Goal: Book appointment/travel/reservation

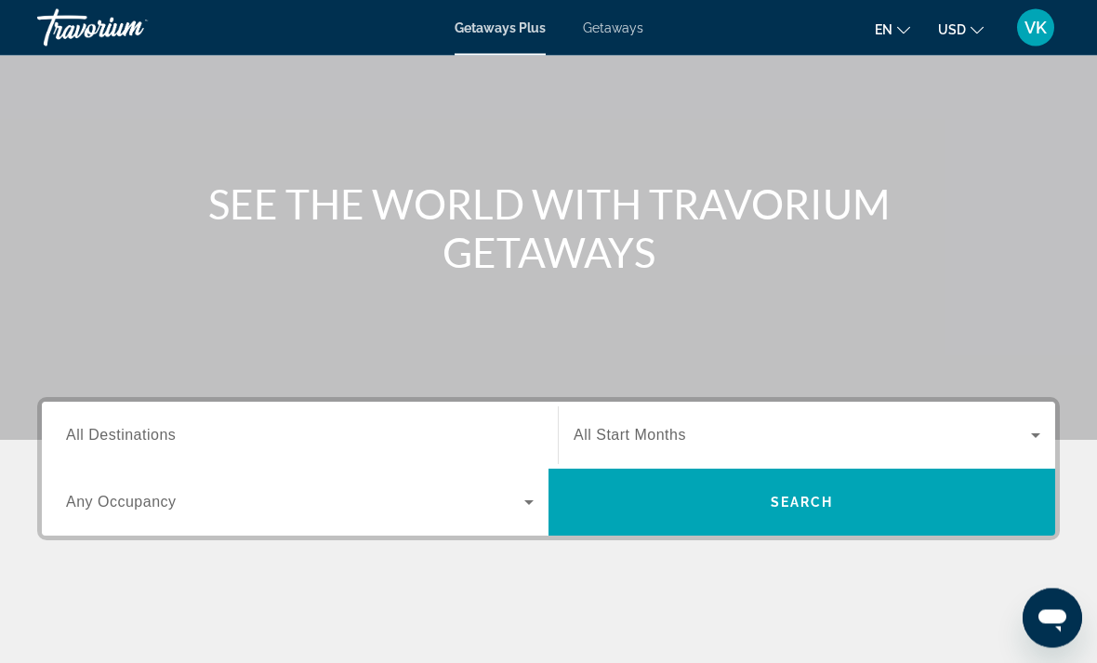
scroll to position [118, 0]
click at [164, 436] on span "All Destinations" at bounding box center [121, 435] width 110 height 16
click at [164, 436] on input "Destination All Destinations" at bounding box center [300, 436] width 468 height 22
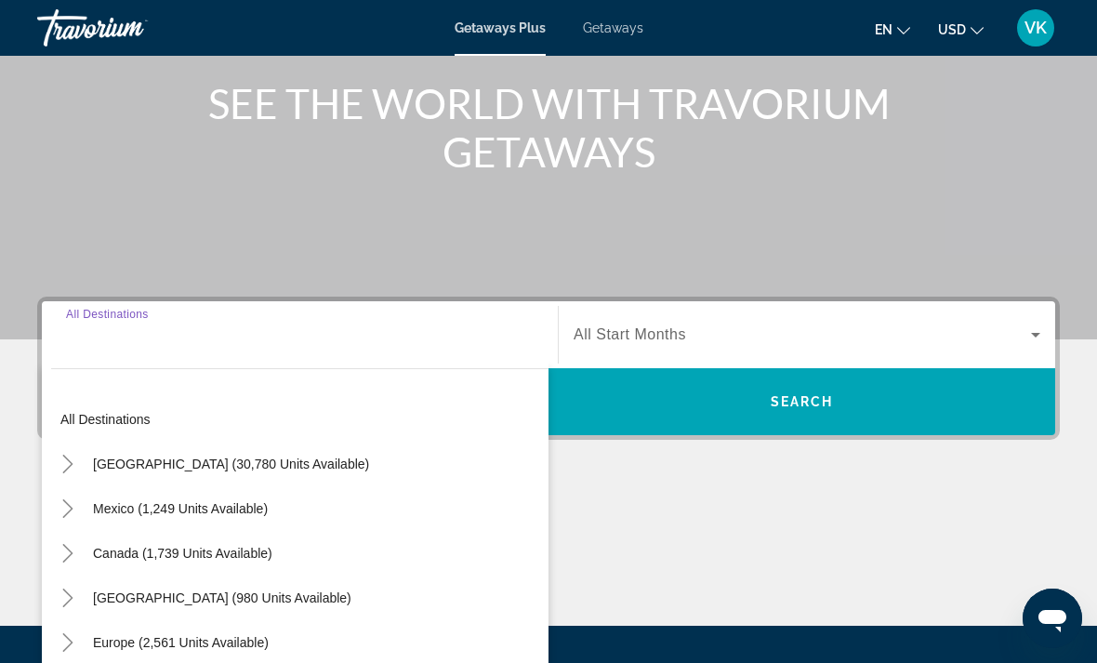
scroll to position [349, 0]
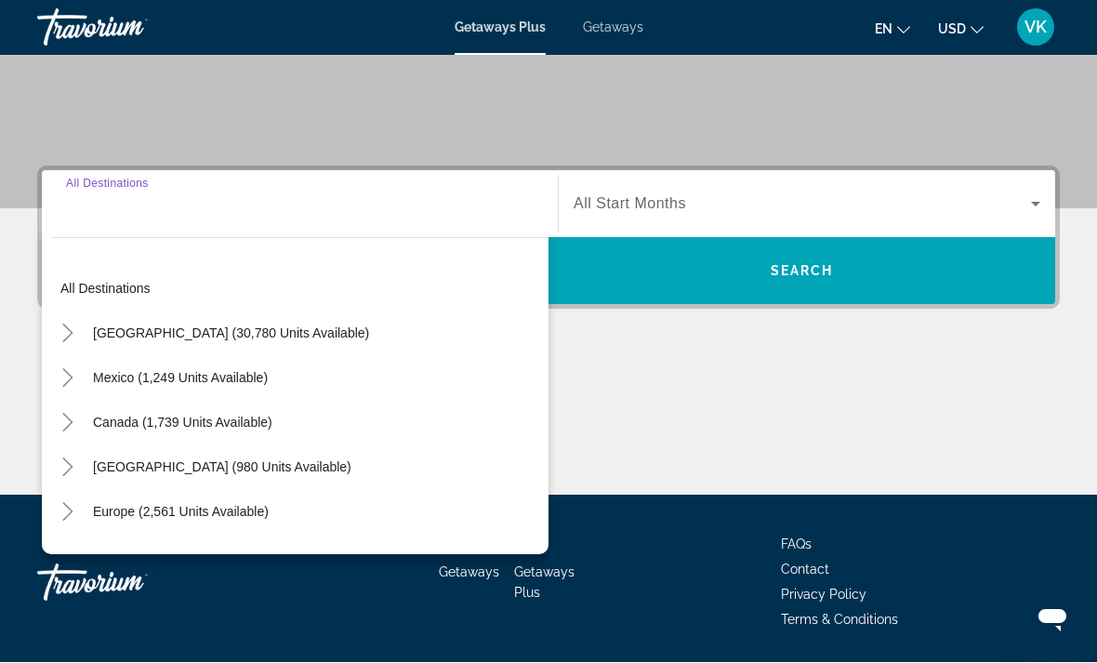
click at [202, 383] on span "Mexico (1,249 units available)" at bounding box center [180, 378] width 175 height 15
type input "**********"
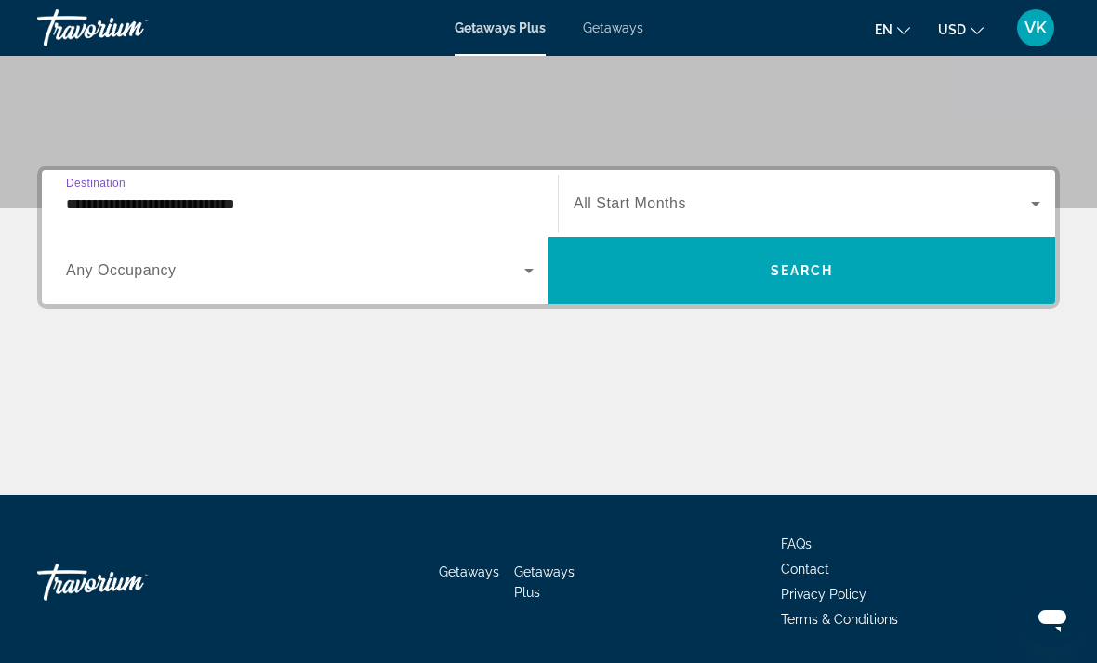
click at [516, 276] on span "Search widget" at bounding box center [295, 270] width 458 height 22
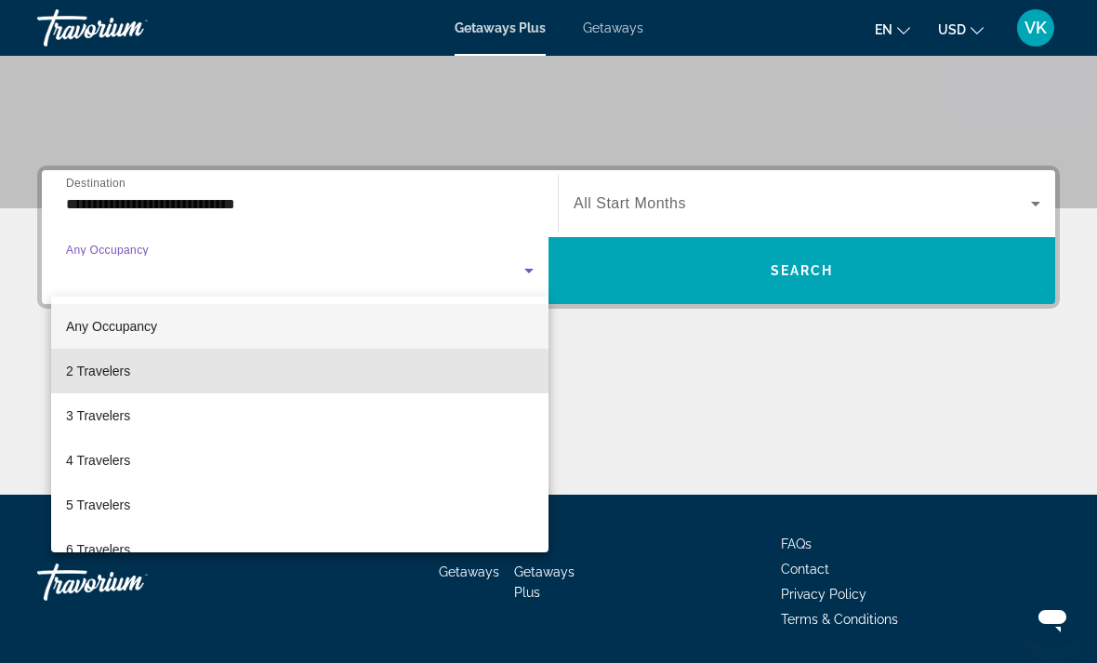
click at [116, 381] on span "2 Travelers" at bounding box center [98, 371] width 64 height 22
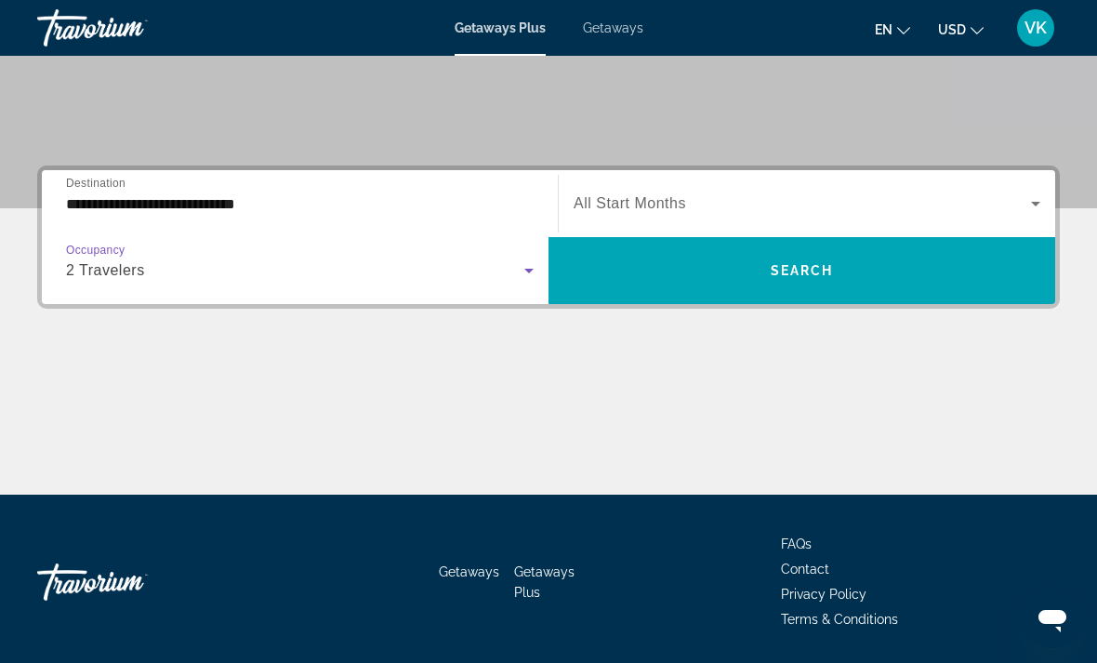
click at [863, 270] on span "Search widget" at bounding box center [801, 270] width 507 height 45
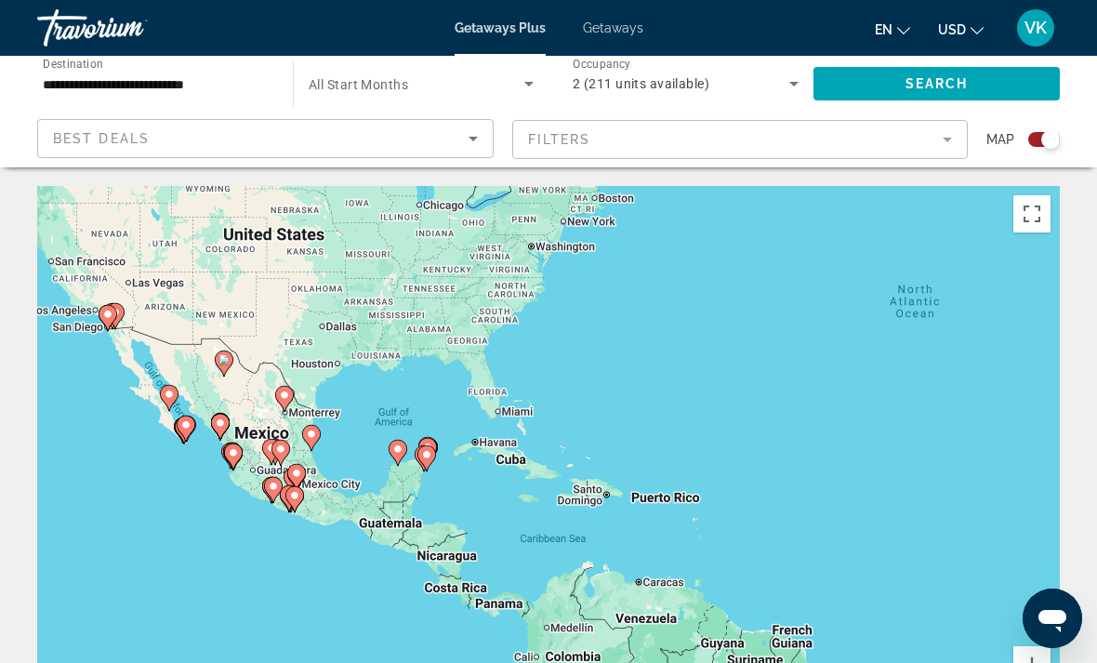
scroll to position [28, 0]
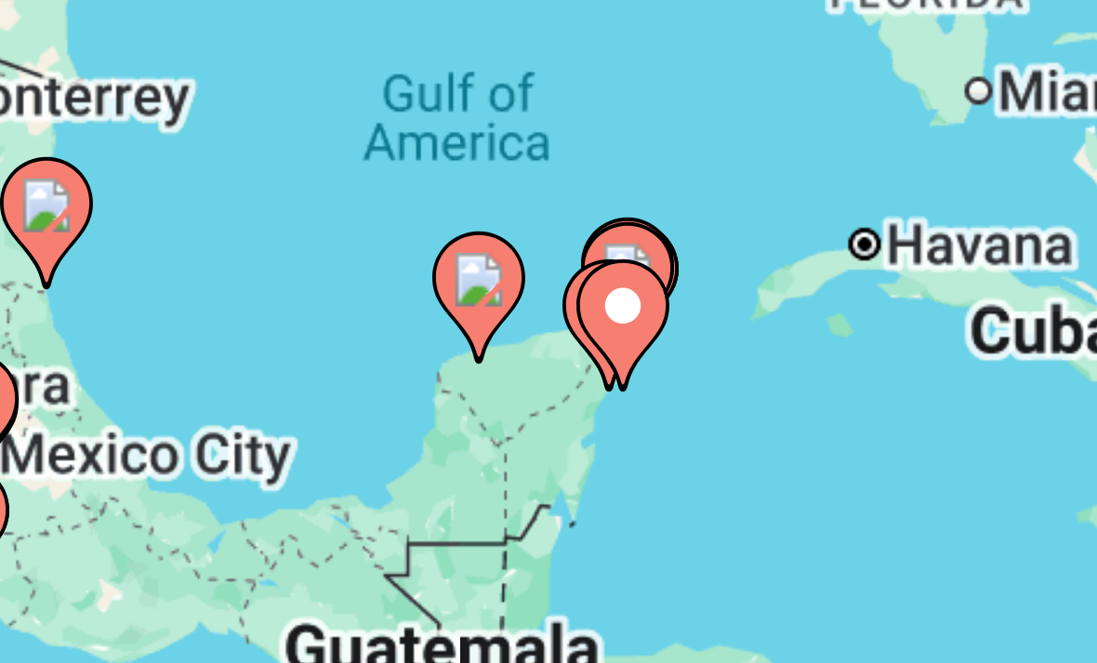
click at [394, 428] on image "Main content" at bounding box center [399, 433] width 11 height 11
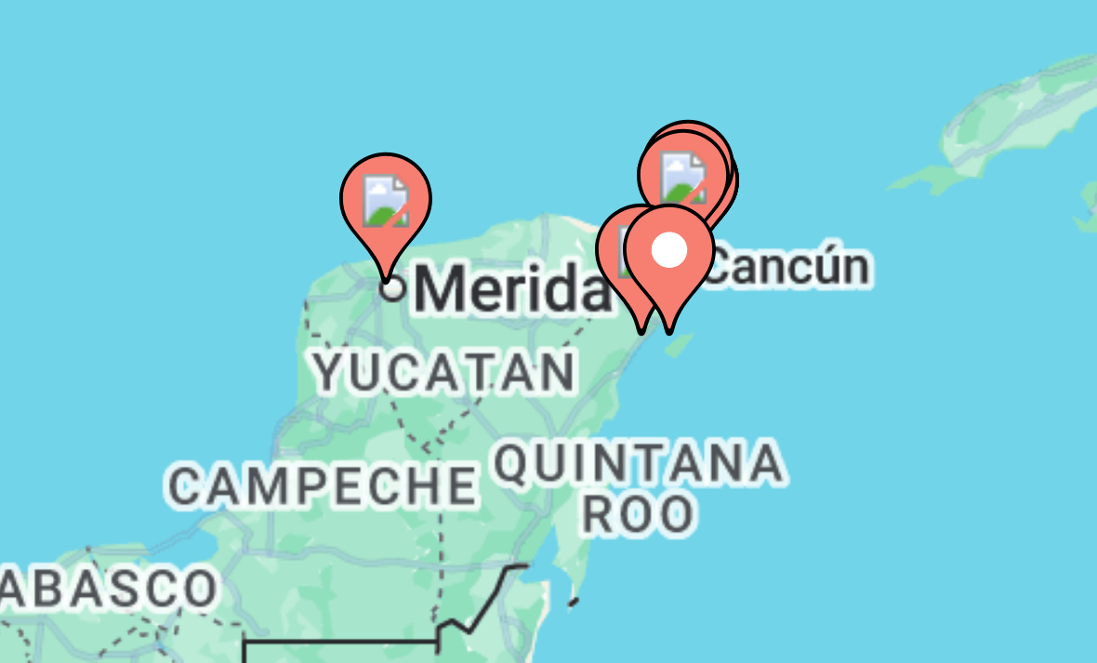
type input "**********"
click at [543, 414] on image "Main content" at bounding box center [548, 419] width 11 height 11
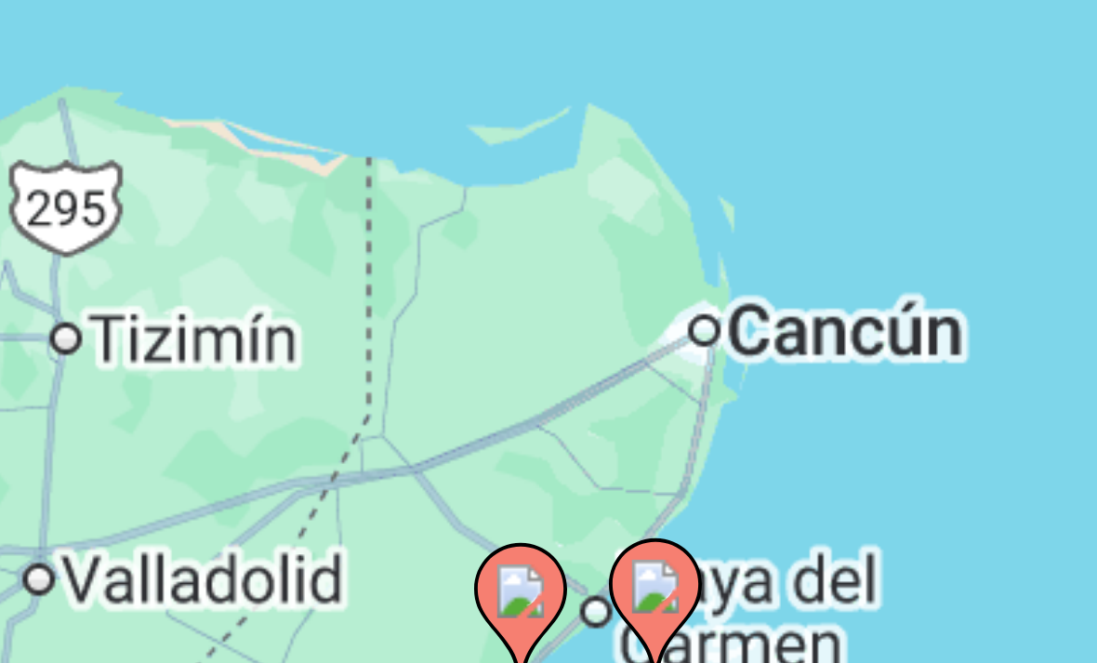
click at [154, 158] on div "To activate drag with keyboard, press Alt + Enter. Once in keyboard drag state,…" at bounding box center [548, 437] width 1022 height 558
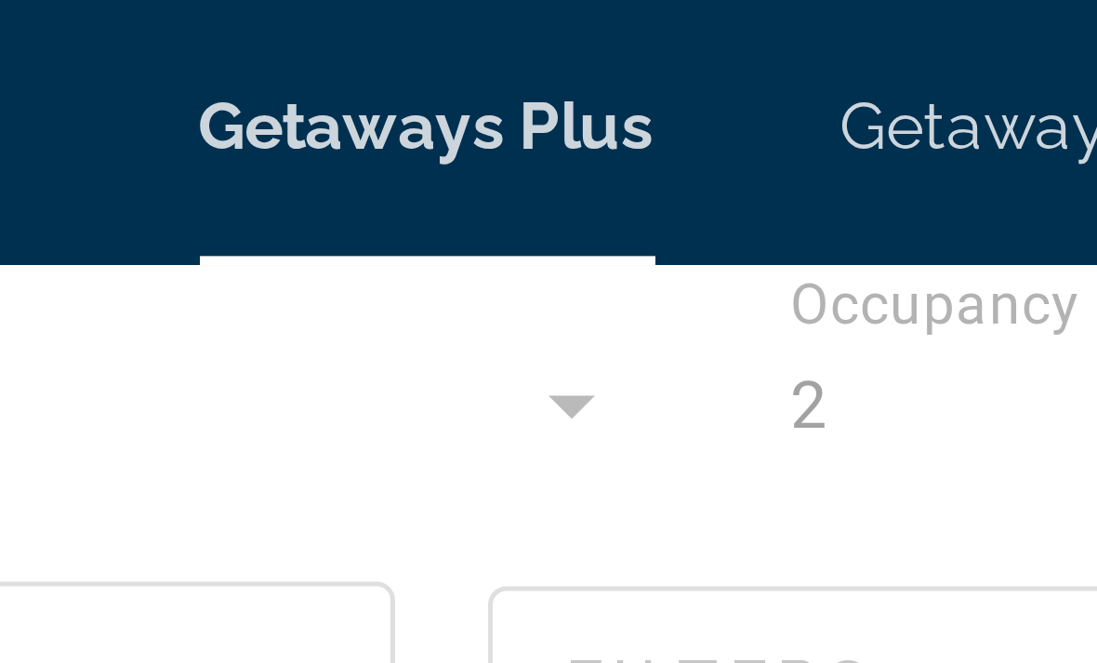
scroll to position [0, 0]
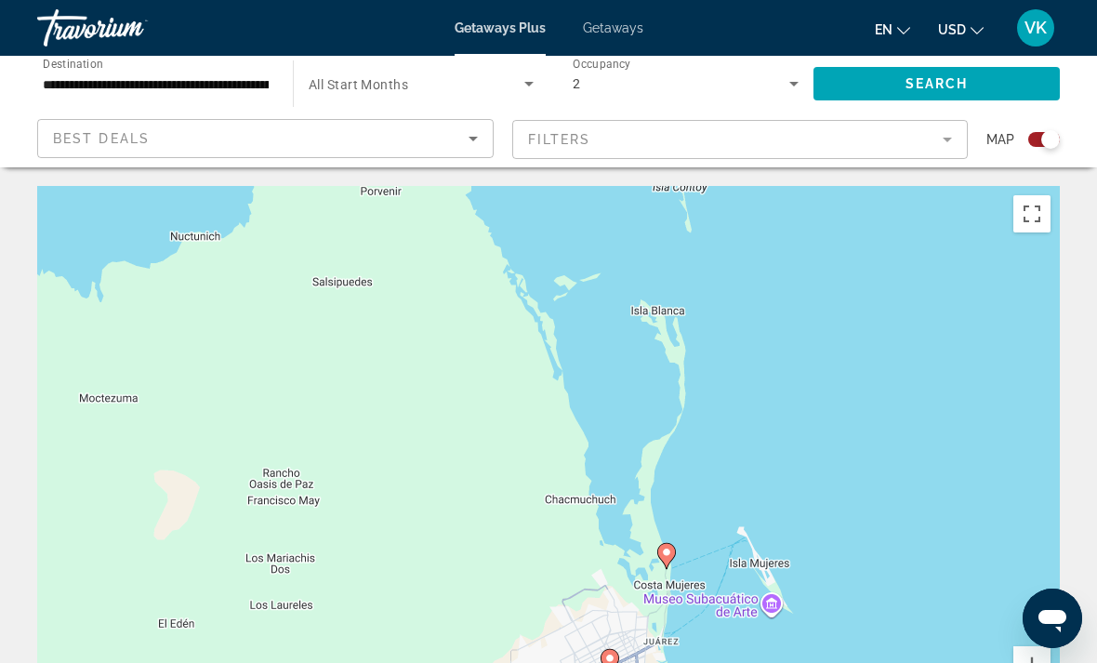
click at [1020, 132] on div "Search widget" at bounding box center [1037, 139] width 46 height 15
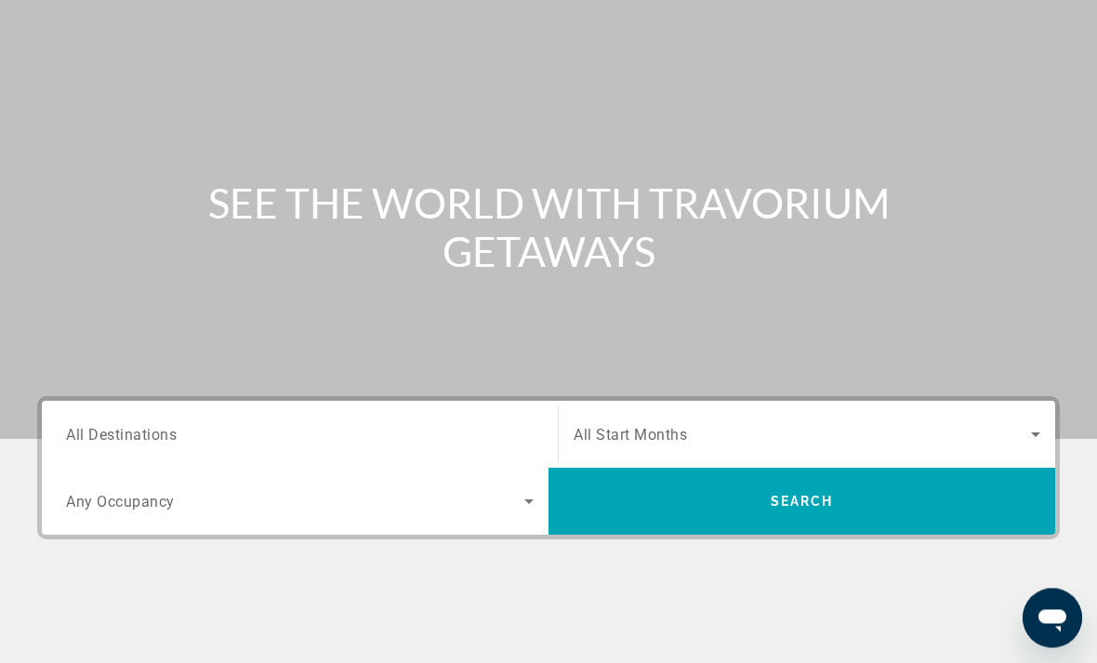
scroll to position [134, 0]
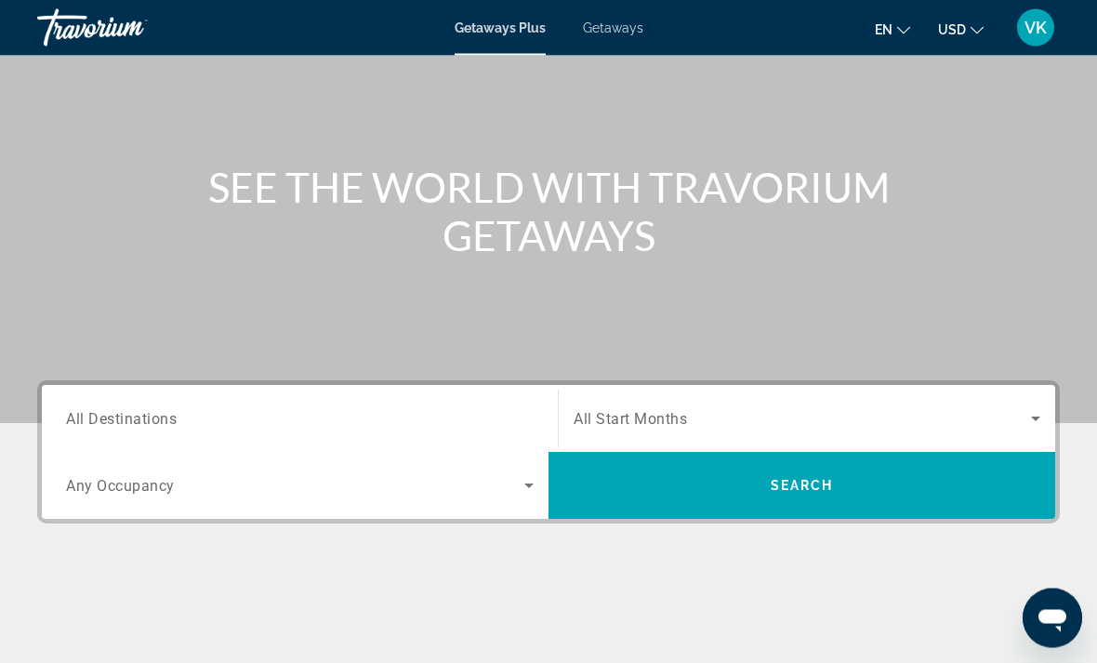
click at [161, 413] on span "All Destinations" at bounding box center [121, 419] width 111 height 18
click at [161, 413] on input "Destination All Destinations" at bounding box center [300, 420] width 468 height 22
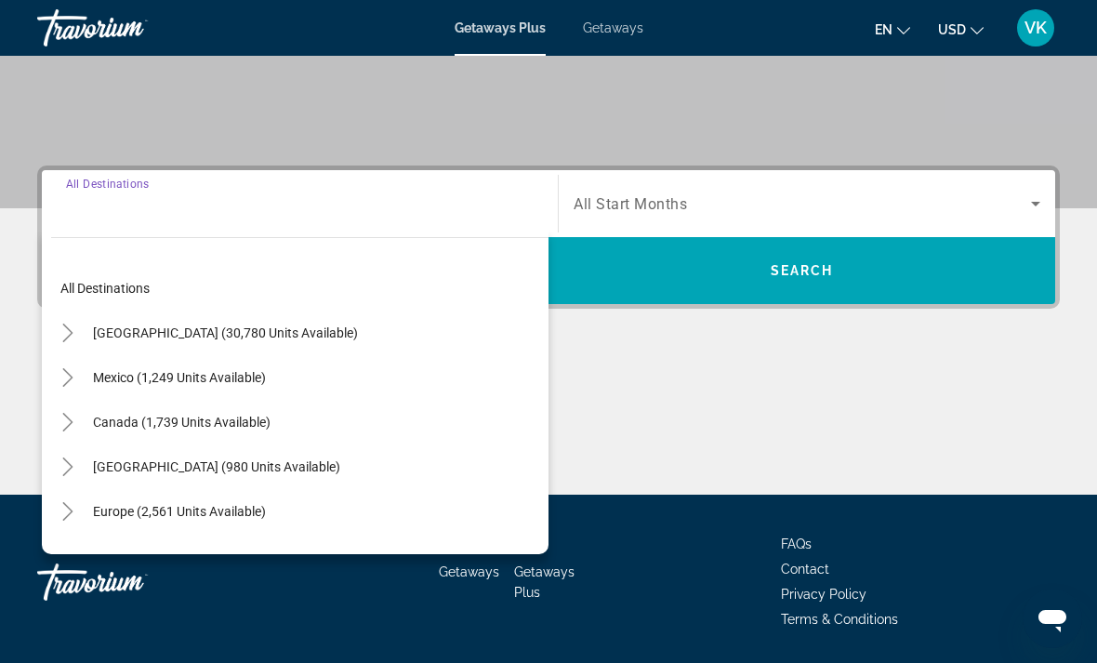
scroll to position [0, 0]
click at [83, 329] on mat-icon "Toggle United States (30,780 units available)" at bounding box center [67, 333] width 33 height 33
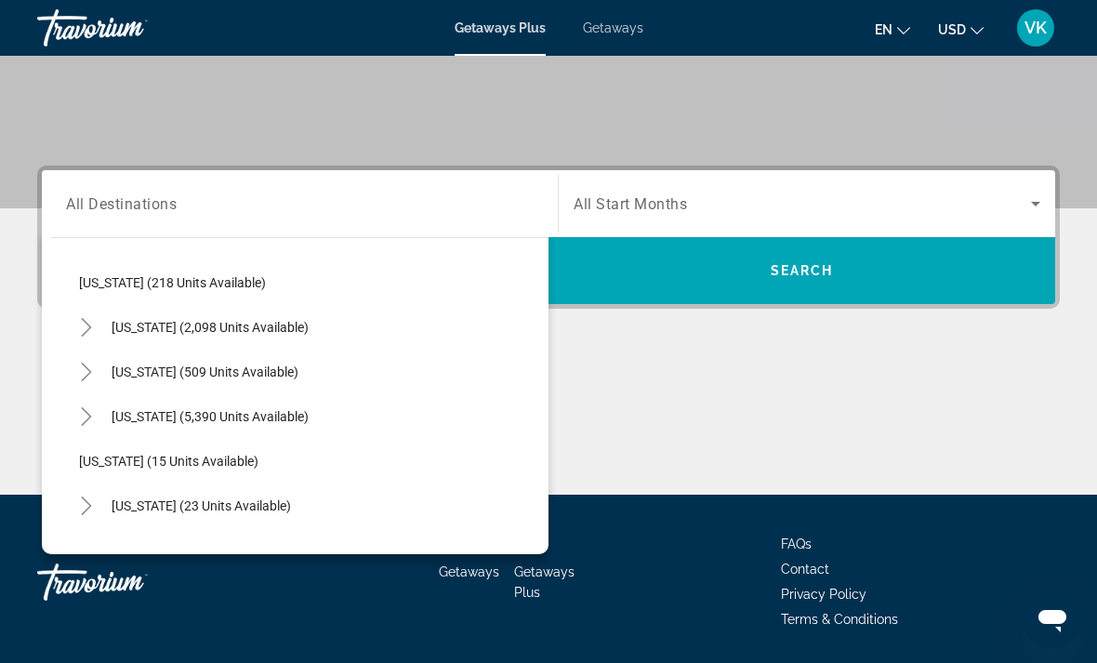
scroll to position [138, 0]
click at [174, 330] on span "[US_STATE] (2,098 units available)" at bounding box center [210, 328] width 197 height 15
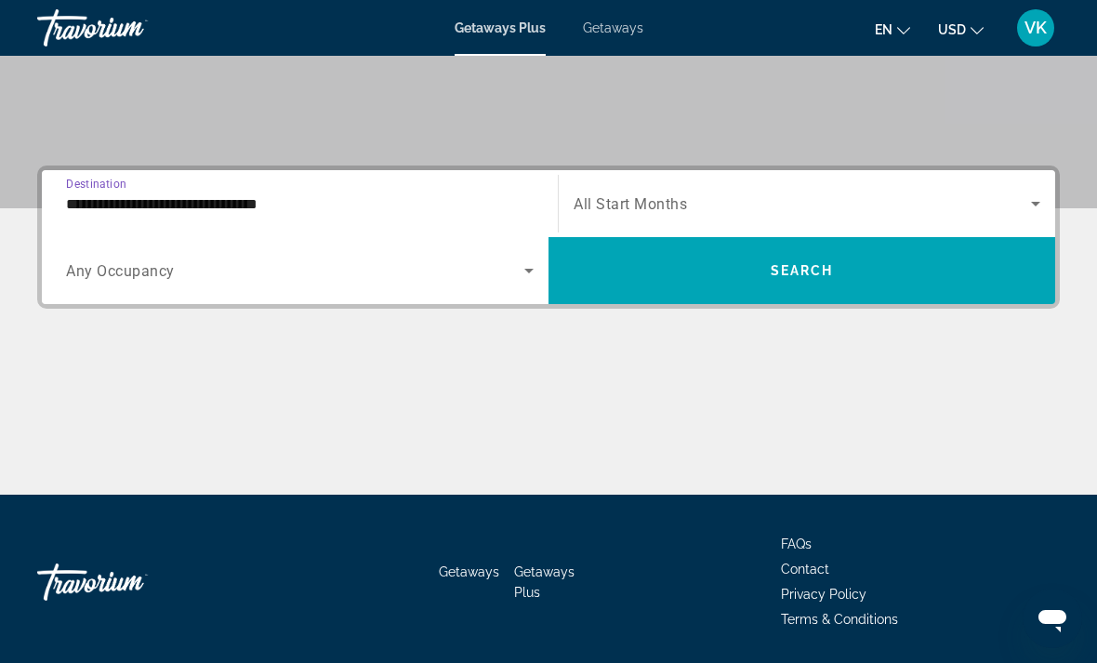
click at [198, 214] on input "**********" at bounding box center [300, 204] width 468 height 22
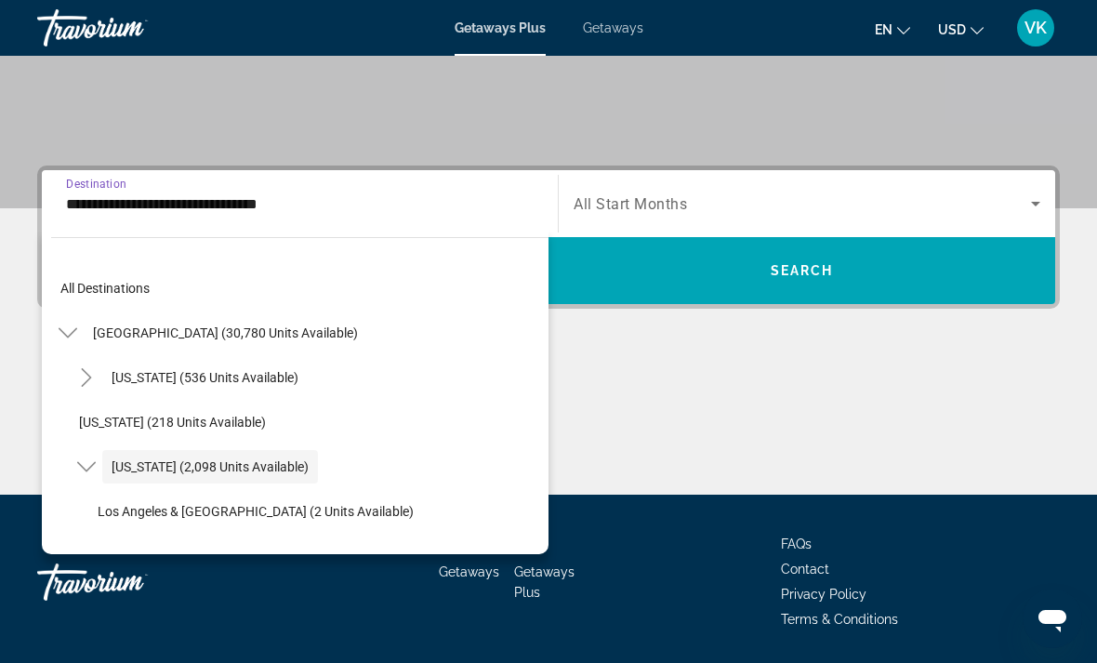
scroll to position [66, 0]
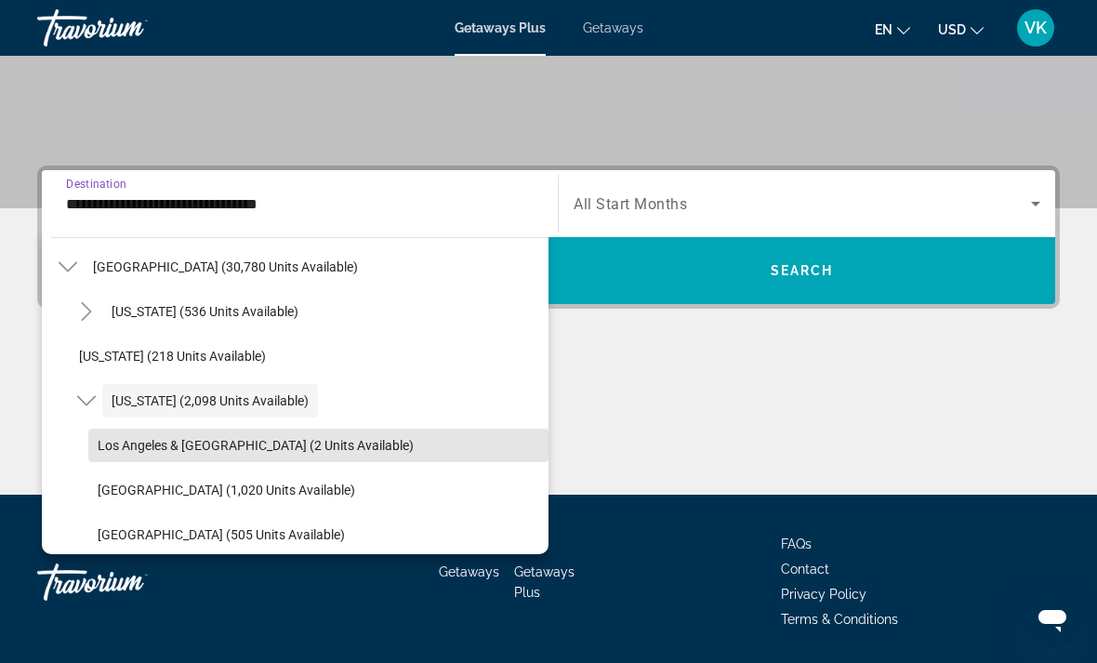
click at [111, 440] on span "Los Angeles & [GEOGRAPHIC_DATA] (2 units available)" at bounding box center [256, 445] width 316 height 15
type input "**********"
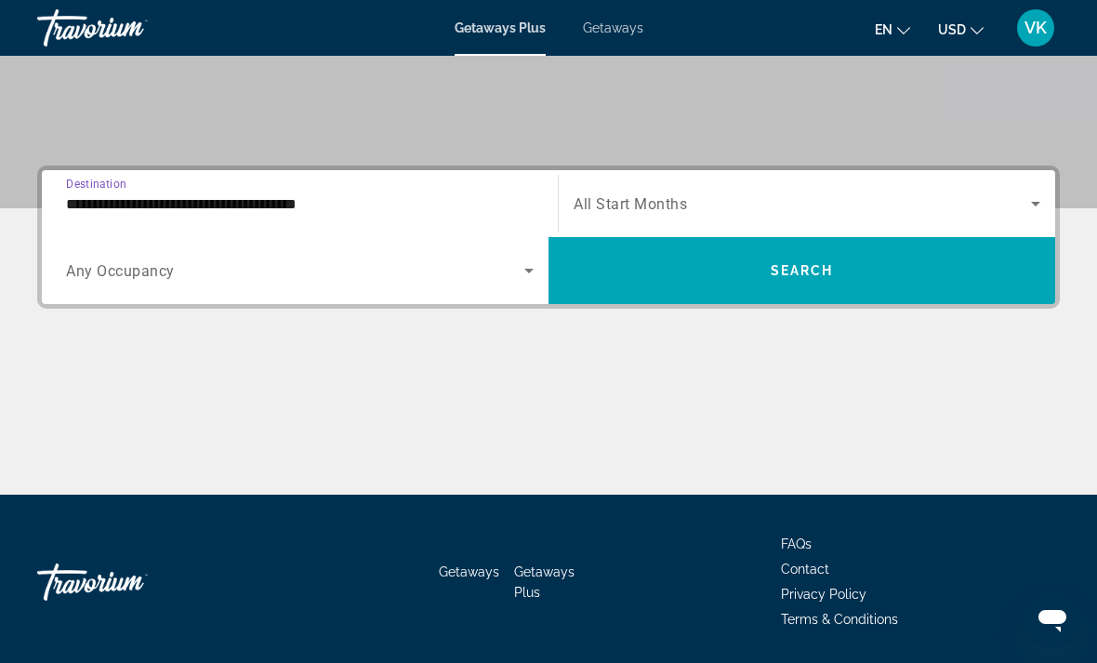
click at [532, 271] on icon "Search widget" at bounding box center [529, 270] width 22 height 22
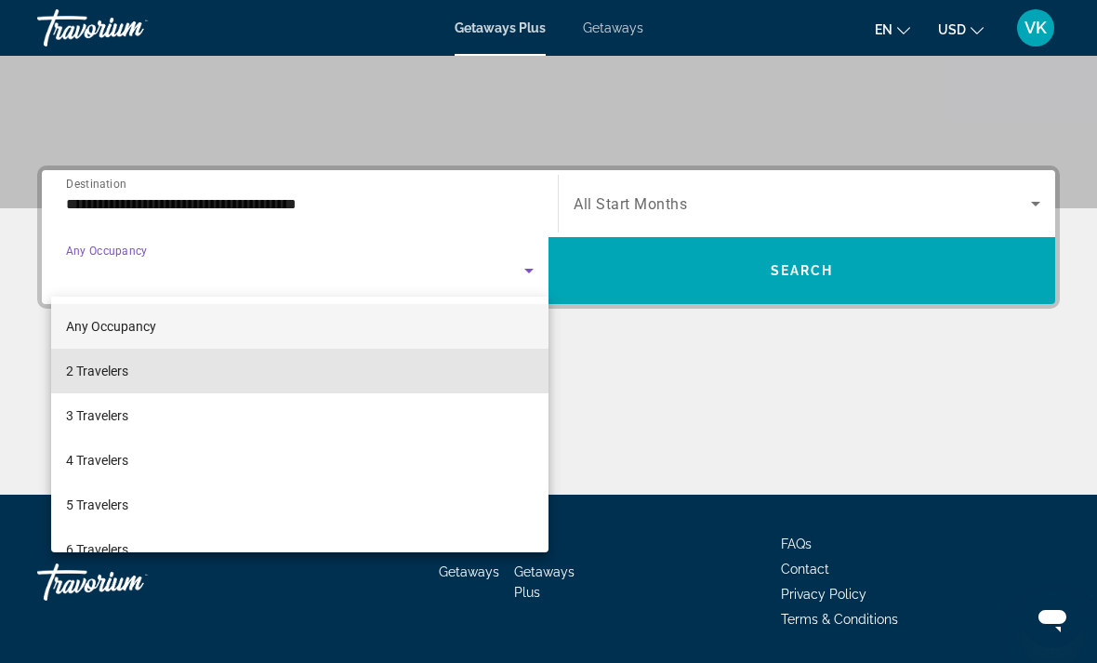
click at [123, 371] on span "2 Travelers" at bounding box center [97, 371] width 62 height 22
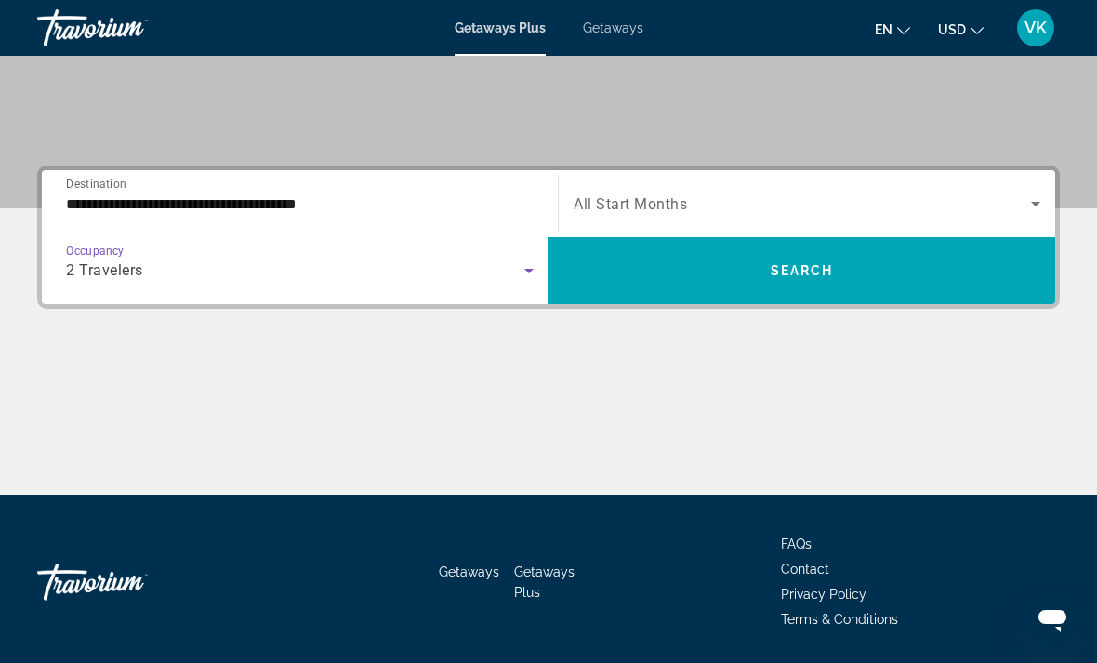
click at [837, 270] on span "Search widget" at bounding box center [801, 270] width 507 height 45
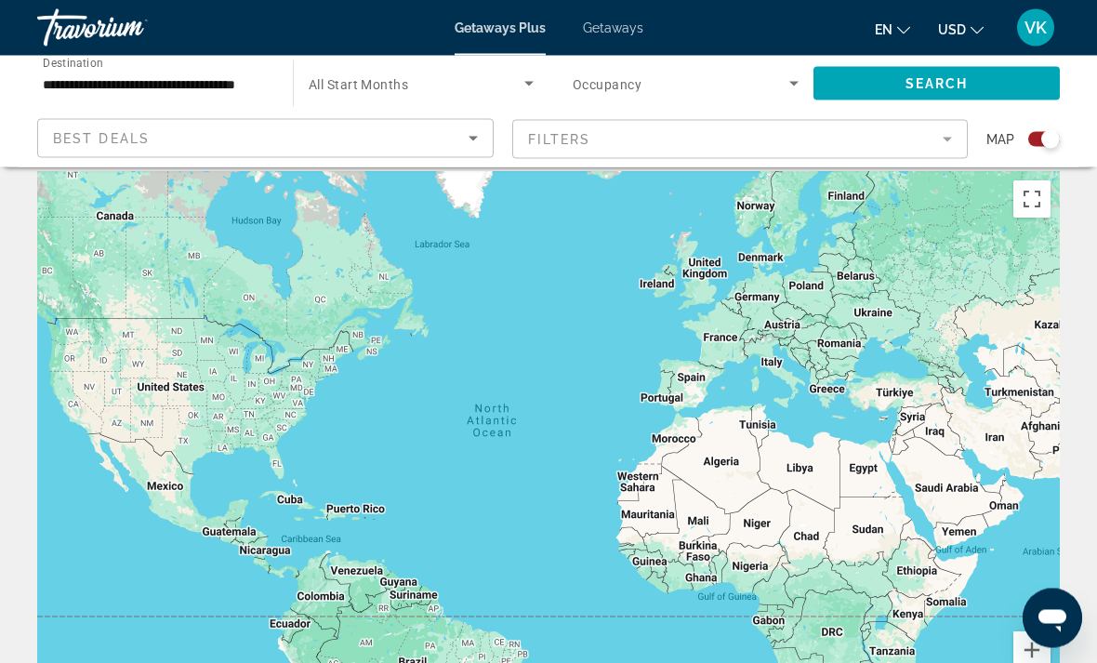
scroll to position [7, 0]
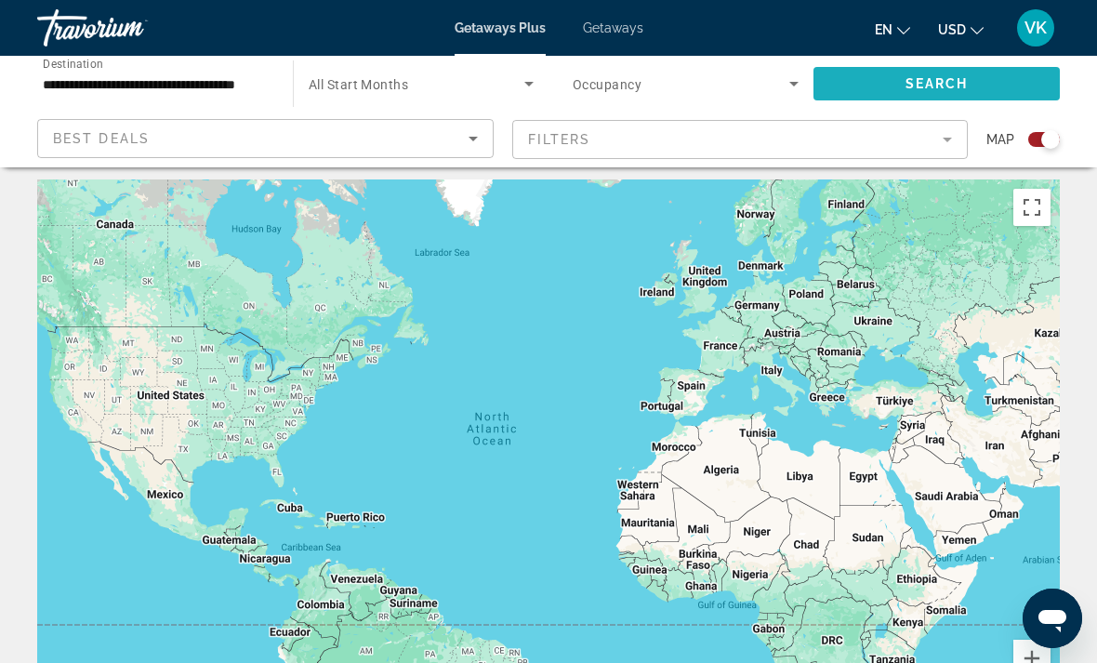
click at [930, 85] on span "Search" at bounding box center [936, 83] width 63 height 15
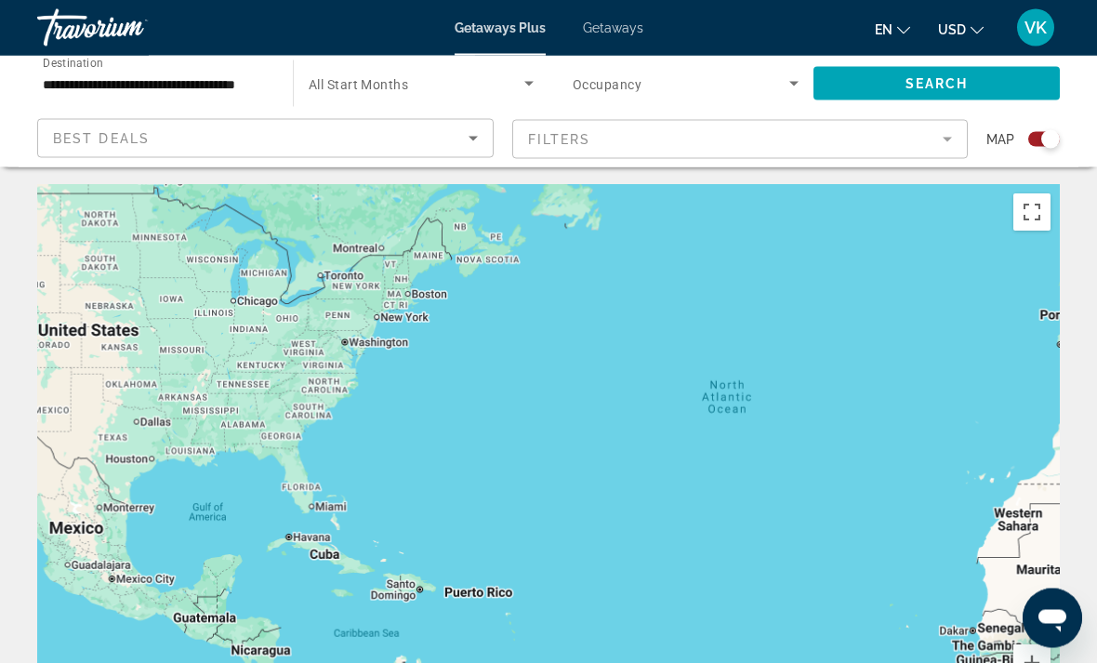
scroll to position [0, 0]
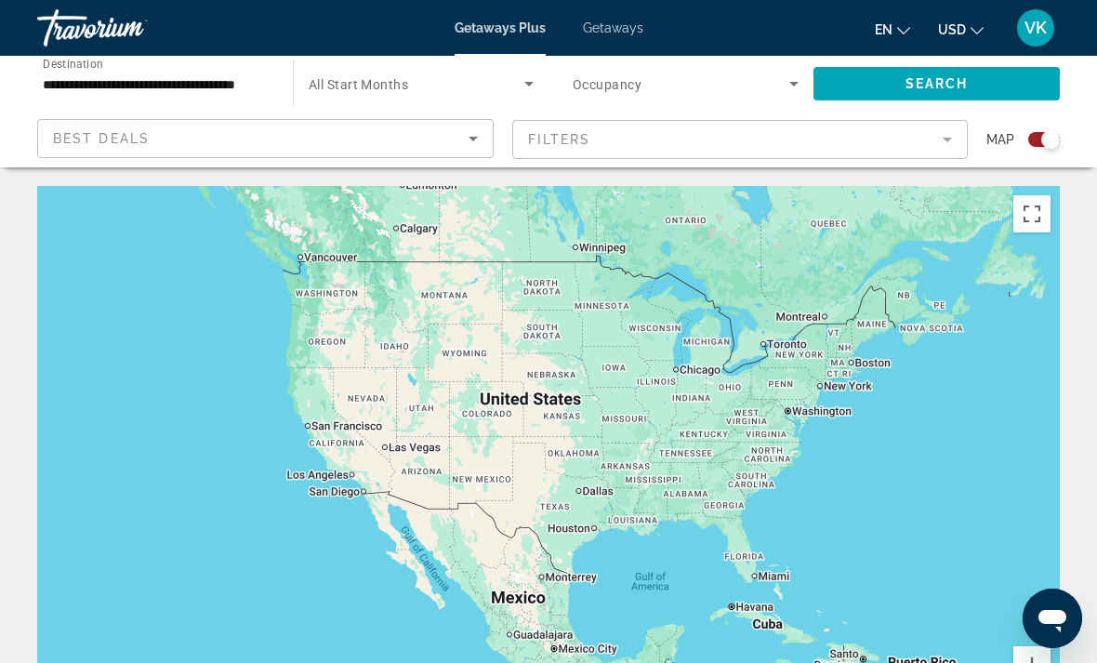
click at [217, 74] on input "**********" at bounding box center [156, 84] width 226 height 22
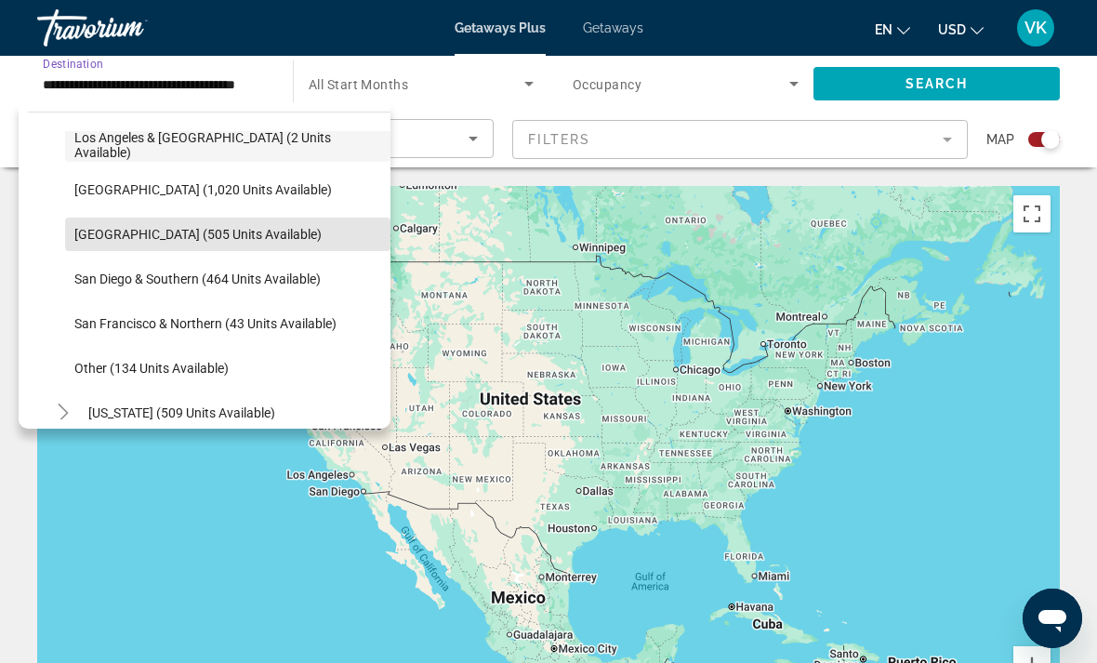
scroll to position [243, 0]
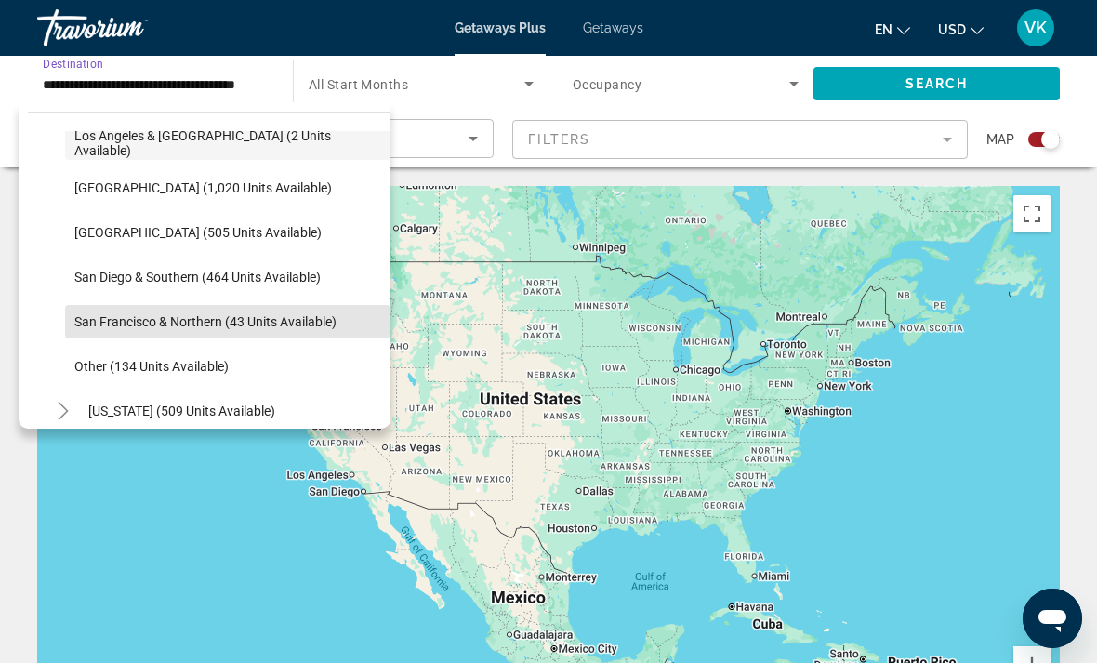
click at [222, 321] on span "San Francisco & Northern (43 units available)" at bounding box center [205, 321] width 262 height 15
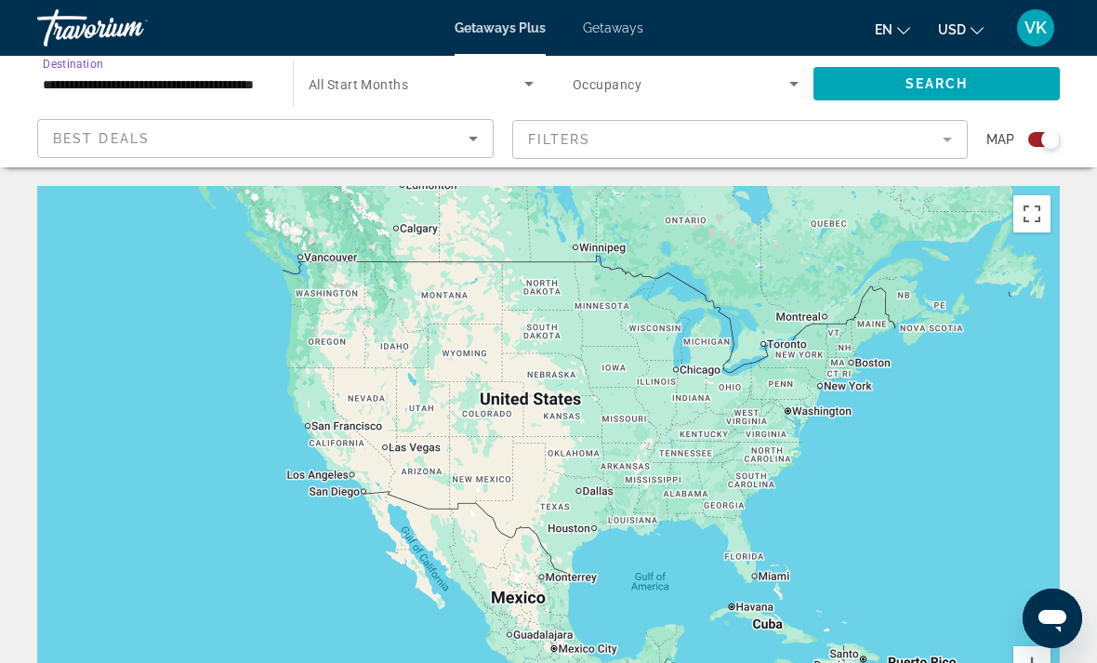
click at [792, 84] on icon "Search widget" at bounding box center [793, 84] width 9 height 5
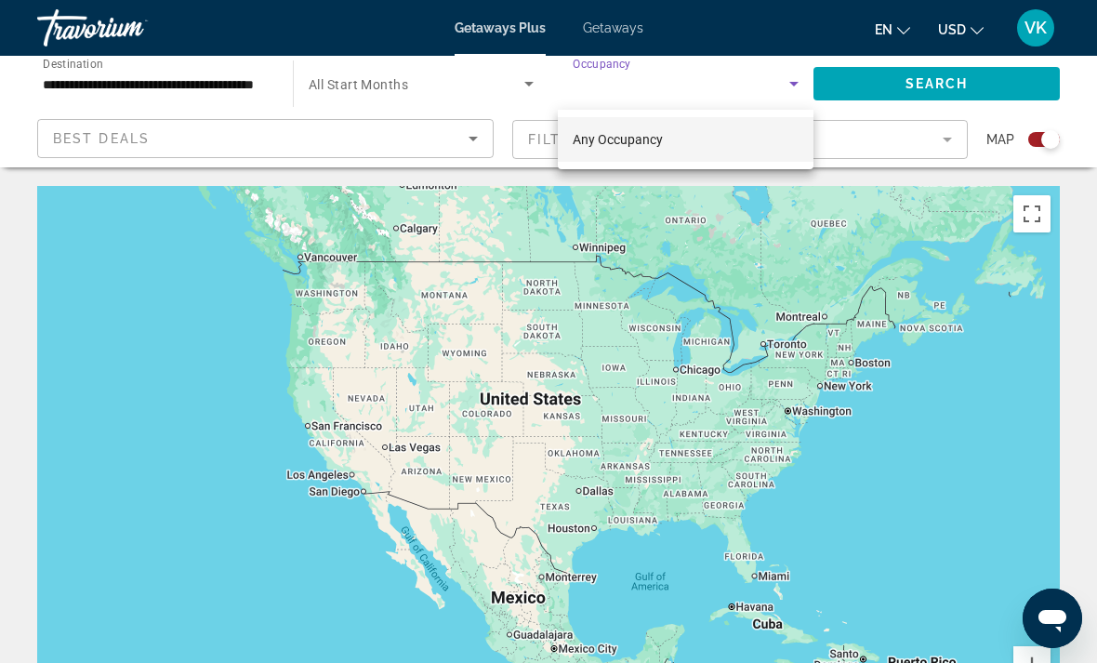
click at [892, 87] on div at bounding box center [548, 331] width 1097 height 663
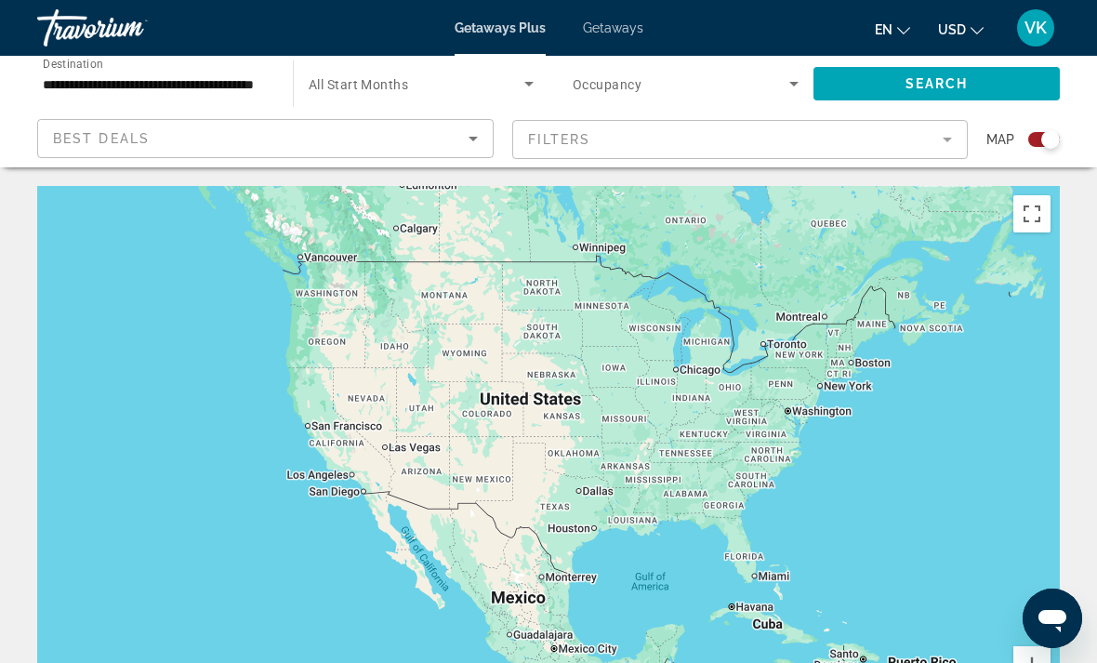
click at [937, 86] on span "Search" at bounding box center [936, 83] width 63 height 15
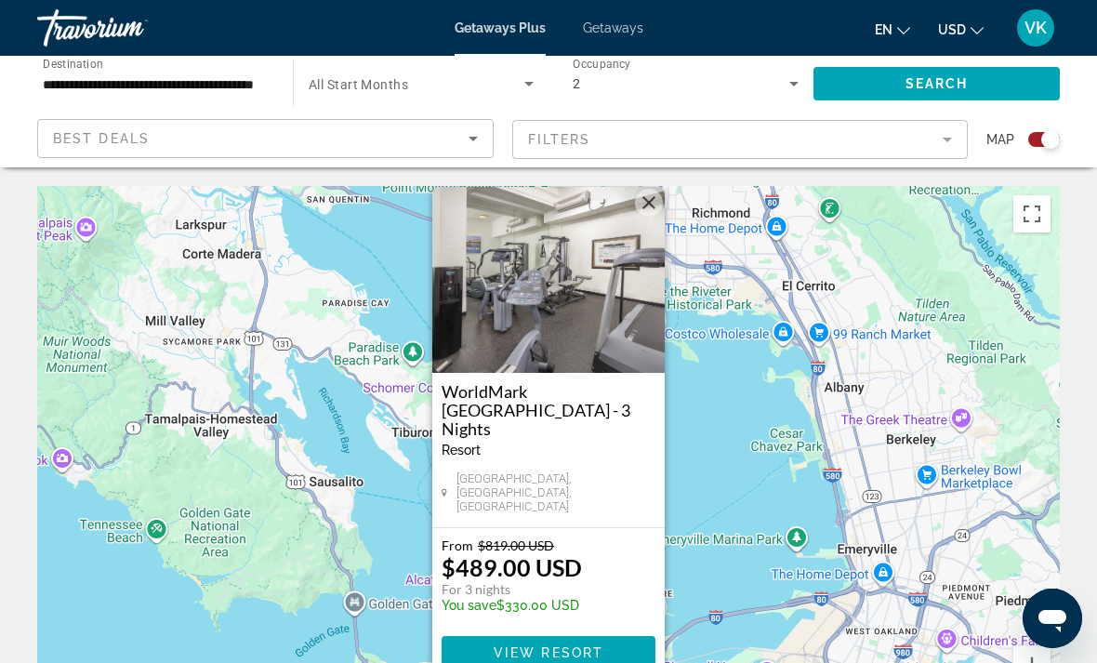
click at [1031, 144] on div "Search widget" at bounding box center [1044, 139] width 32 height 15
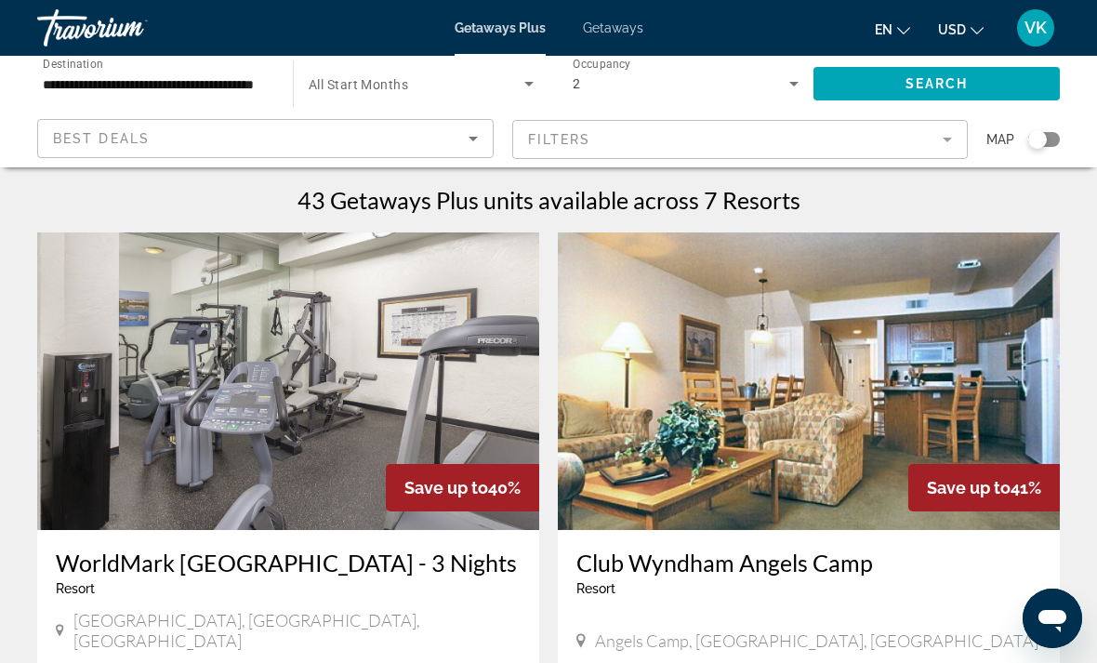
click at [249, 74] on input "**********" at bounding box center [156, 84] width 226 height 22
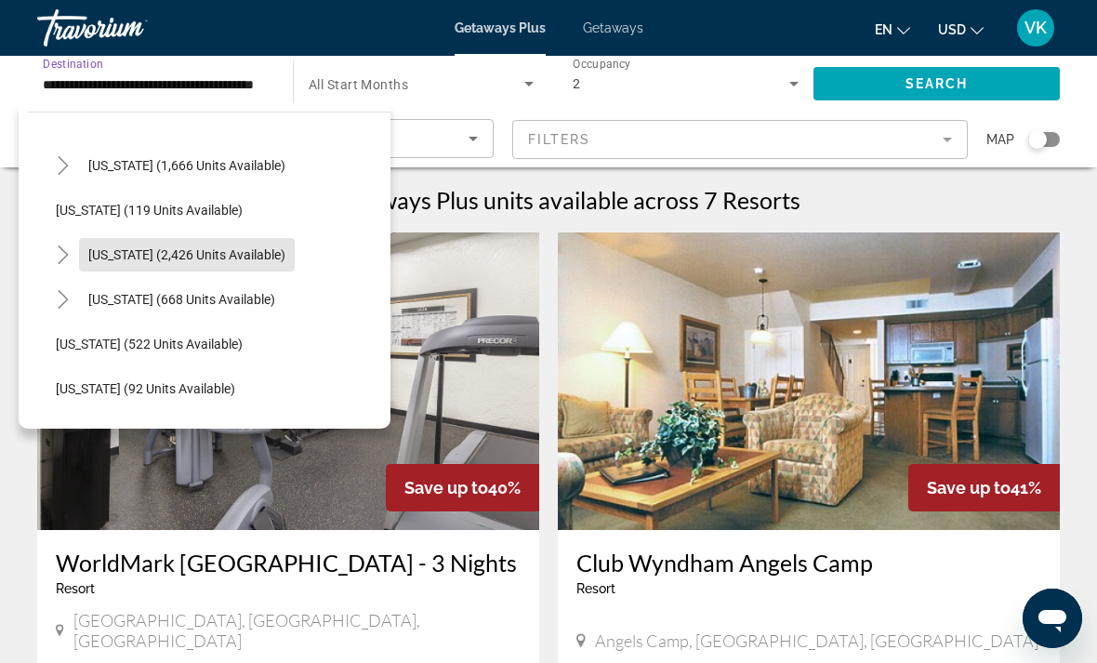
scroll to position [1116, 0]
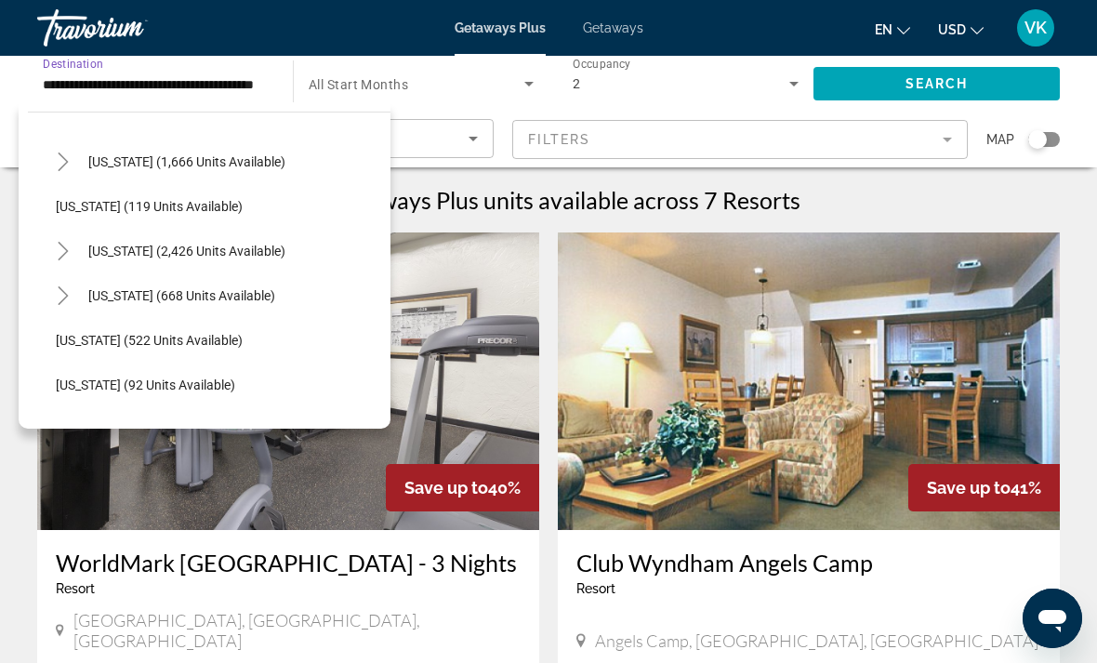
click at [159, 250] on span "[US_STATE] (2,426 units available)" at bounding box center [186, 251] width 197 height 15
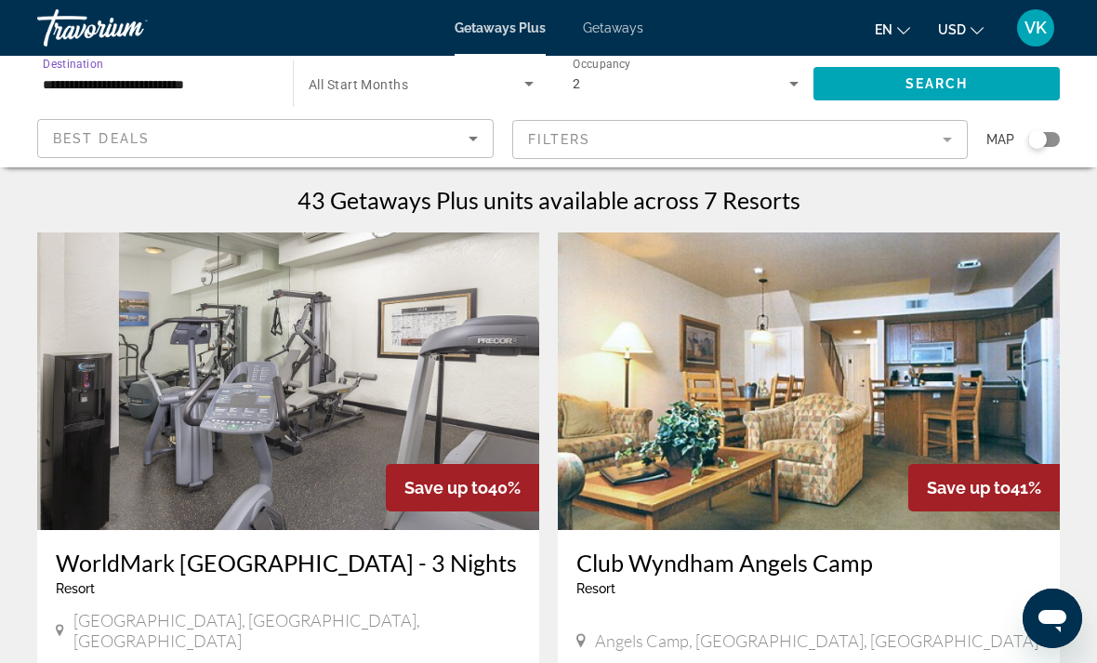
click at [920, 77] on span "Search" at bounding box center [936, 83] width 63 height 15
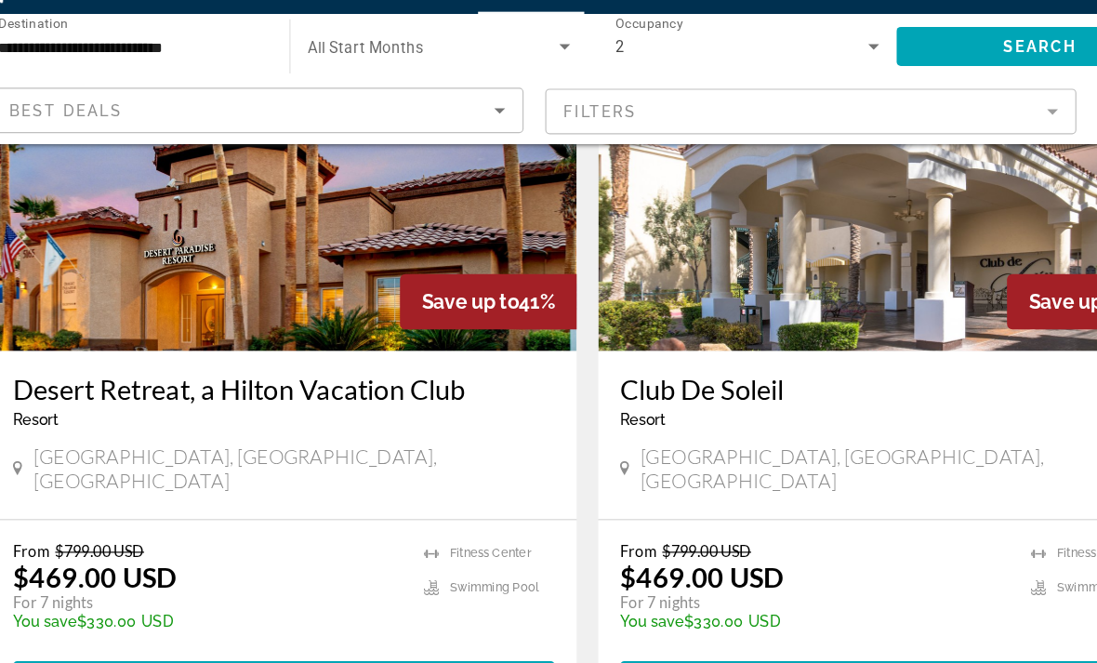
scroll to position [3512, 0]
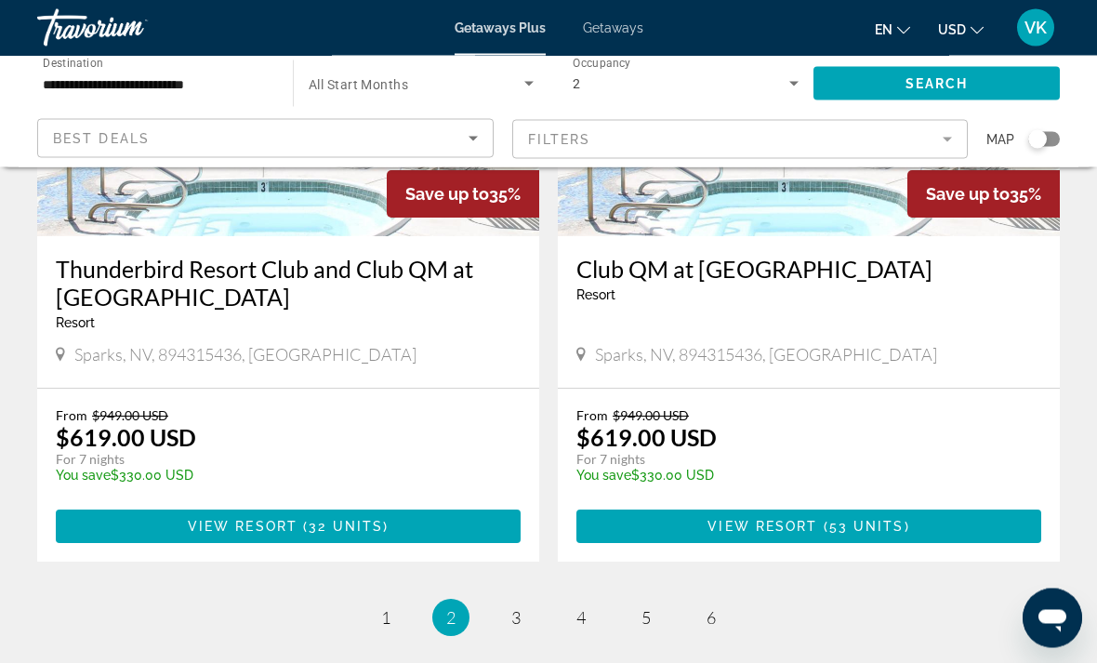
scroll to position [3633, 0]
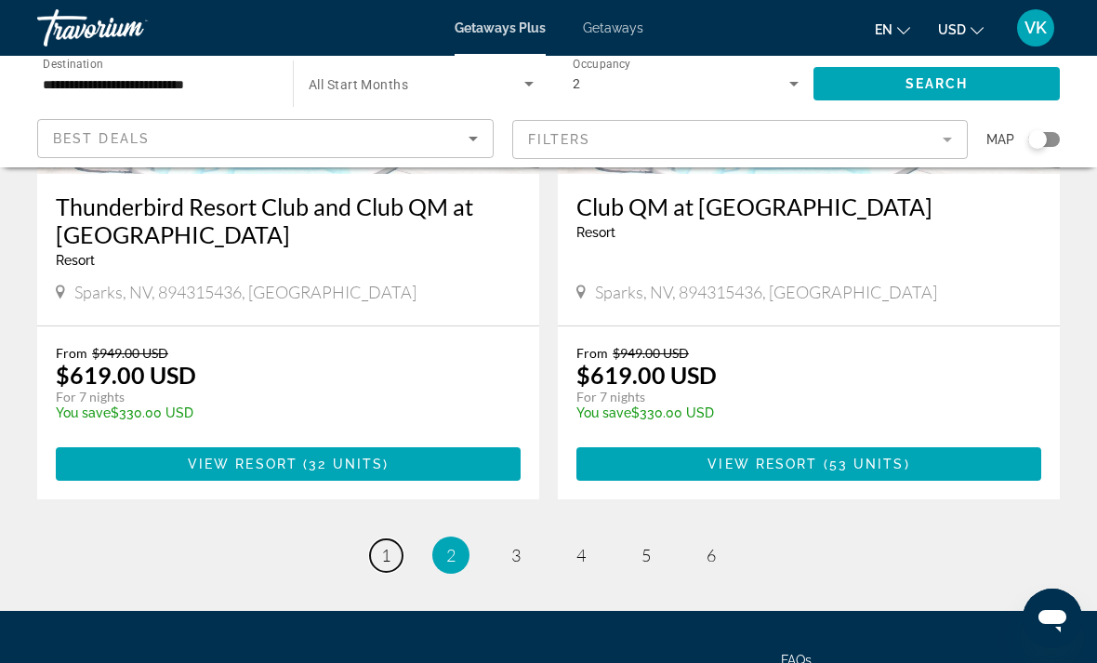
click at [386, 539] on link "page 1" at bounding box center [386, 555] width 33 height 33
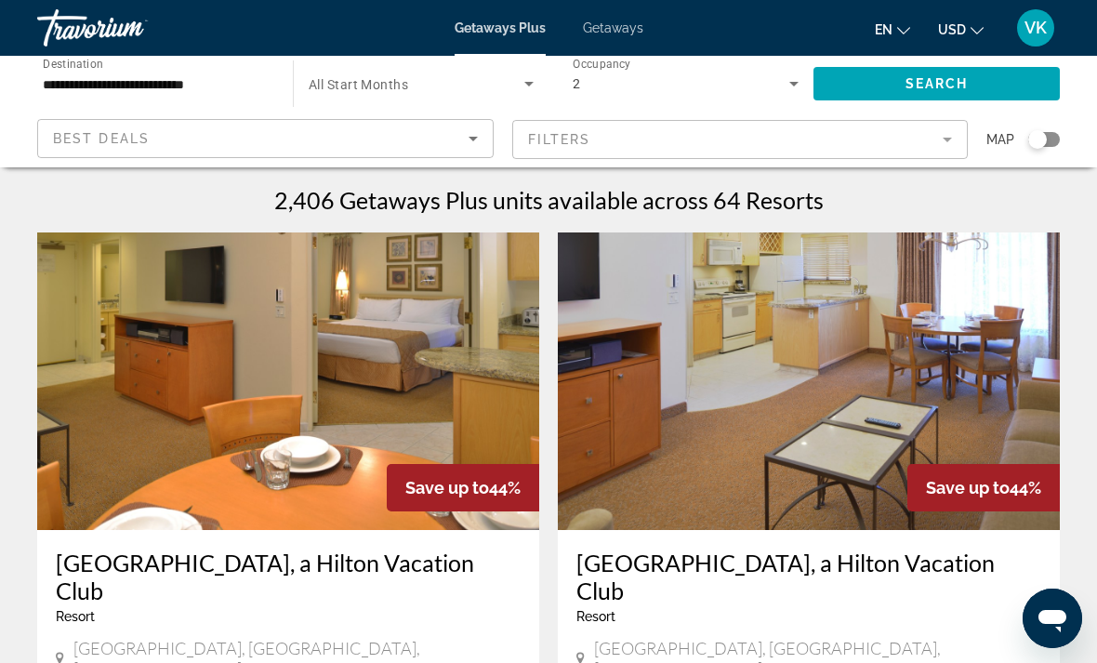
click at [225, 81] on input "**********" at bounding box center [156, 84] width 226 height 22
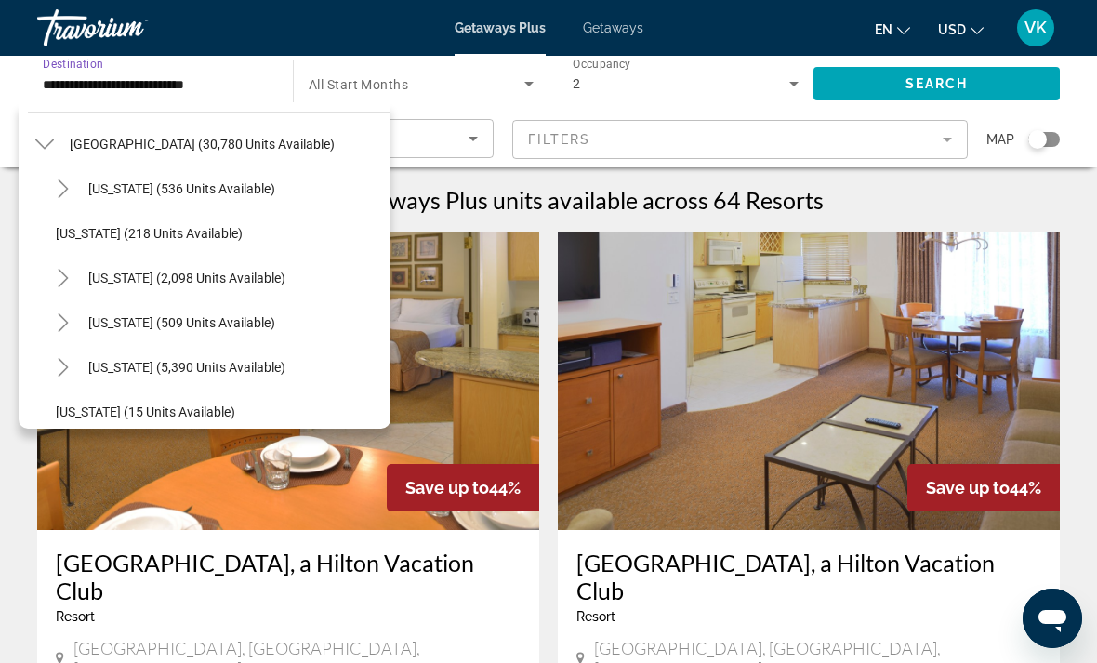
scroll to position [71, 0]
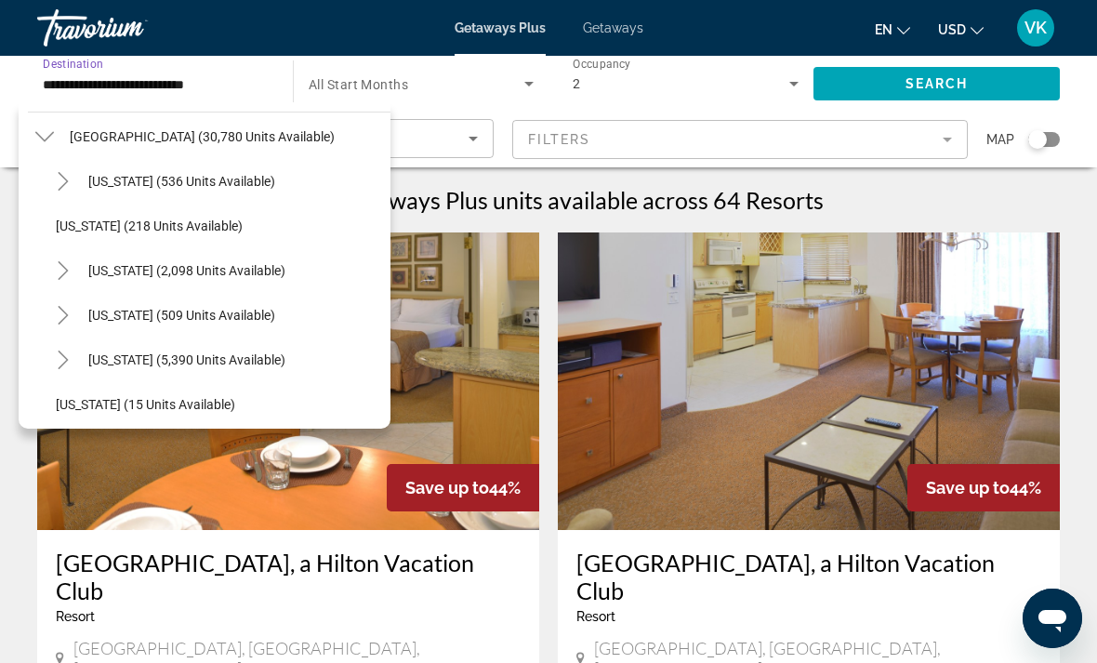
click at [178, 321] on span "[US_STATE] (509 units available)" at bounding box center [181, 315] width 187 height 15
type input "**********"
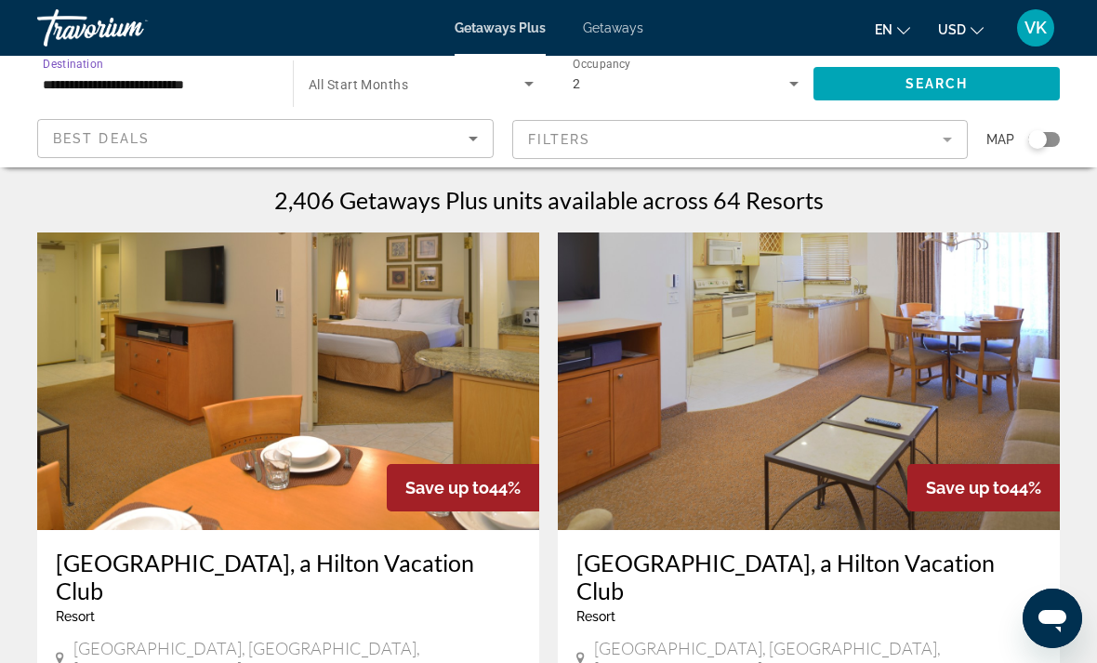
click at [945, 84] on span "Search" at bounding box center [936, 83] width 63 height 15
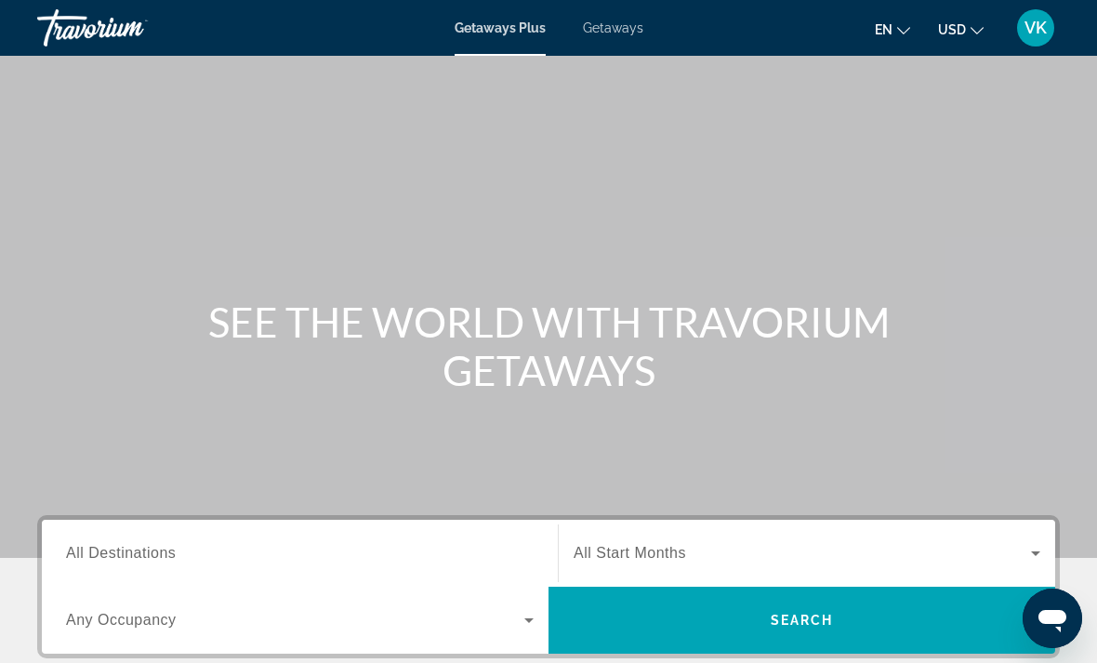
click at [627, 31] on span "Getaways" at bounding box center [613, 27] width 60 height 15
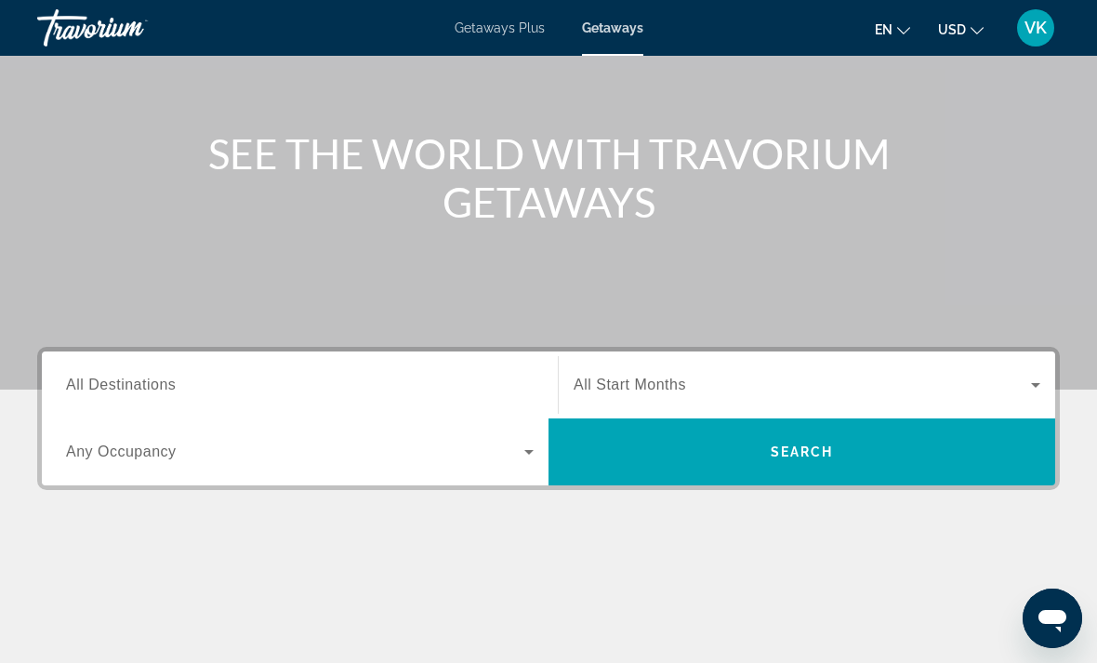
scroll to position [184, 0]
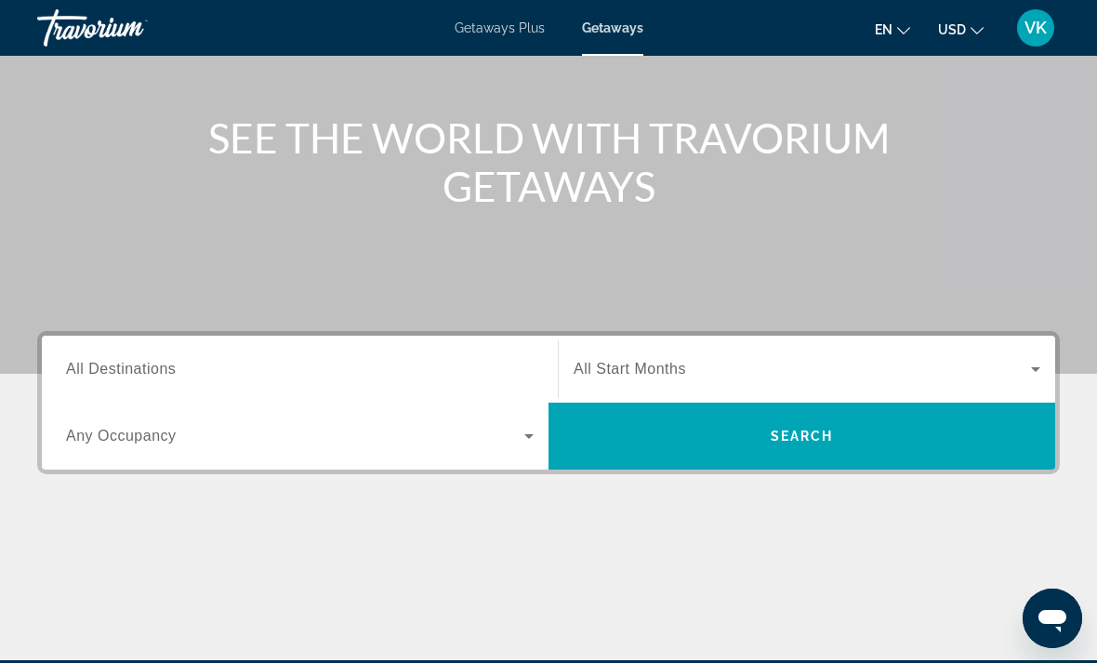
click at [178, 373] on input "Destination All Destinations" at bounding box center [300, 370] width 468 height 22
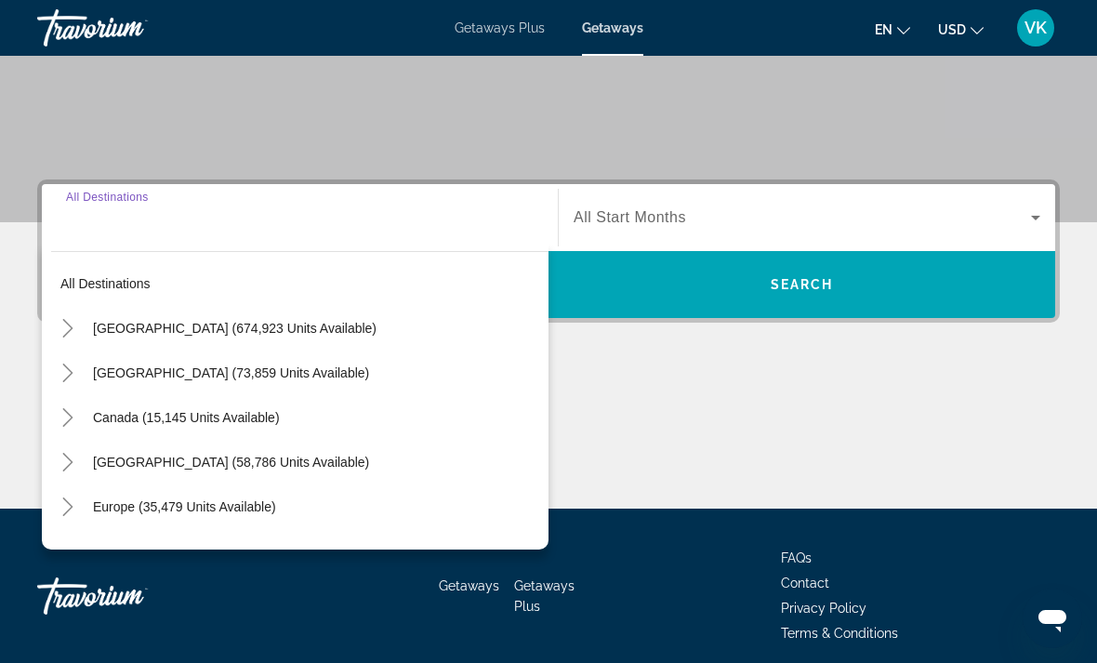
scroll to position [349, 0]
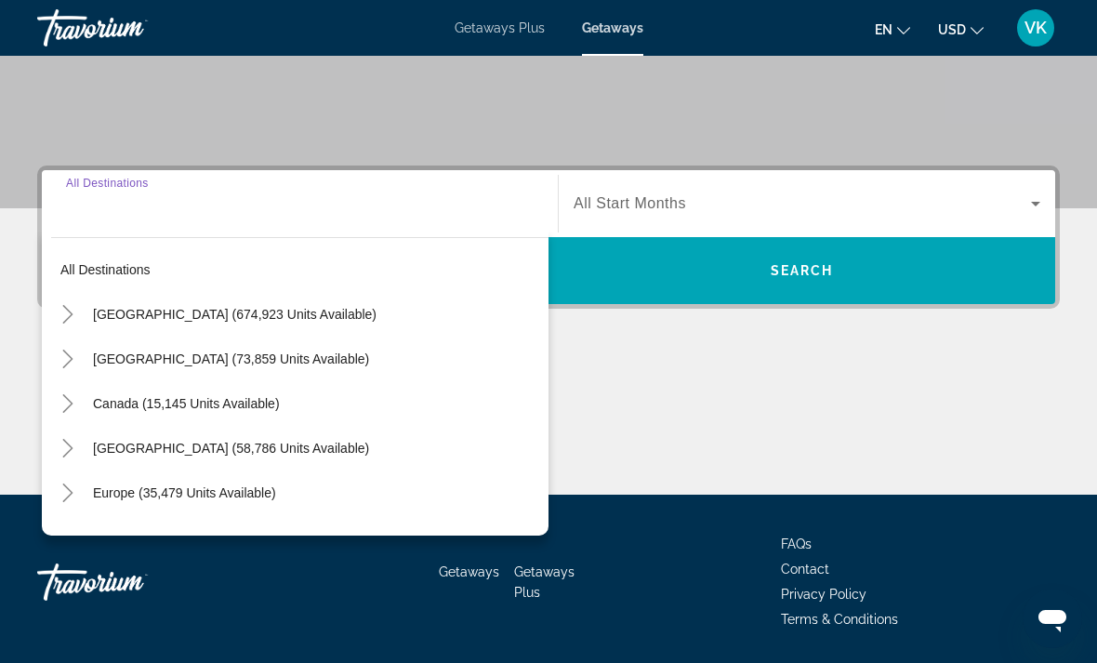
click at [189, 314] on span "United States (674,923 units available)" at bounding box center [234, 314] width 283 height 15
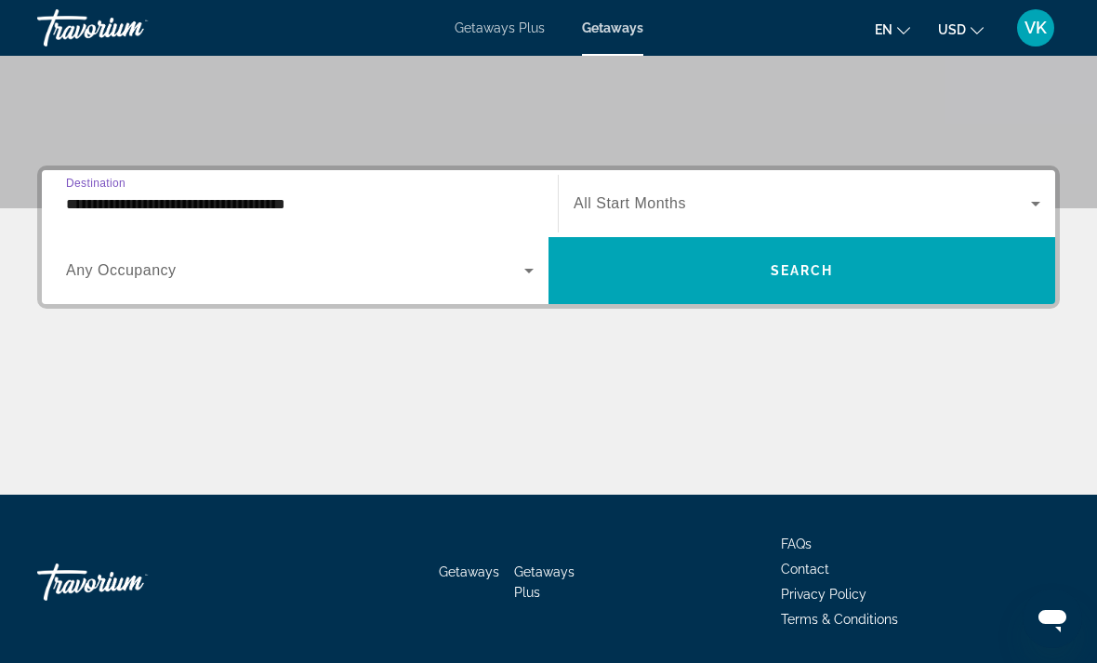
click at [158, 271] on span "Any Occupancy" at bounding box center [121, 270] width 111 height 16
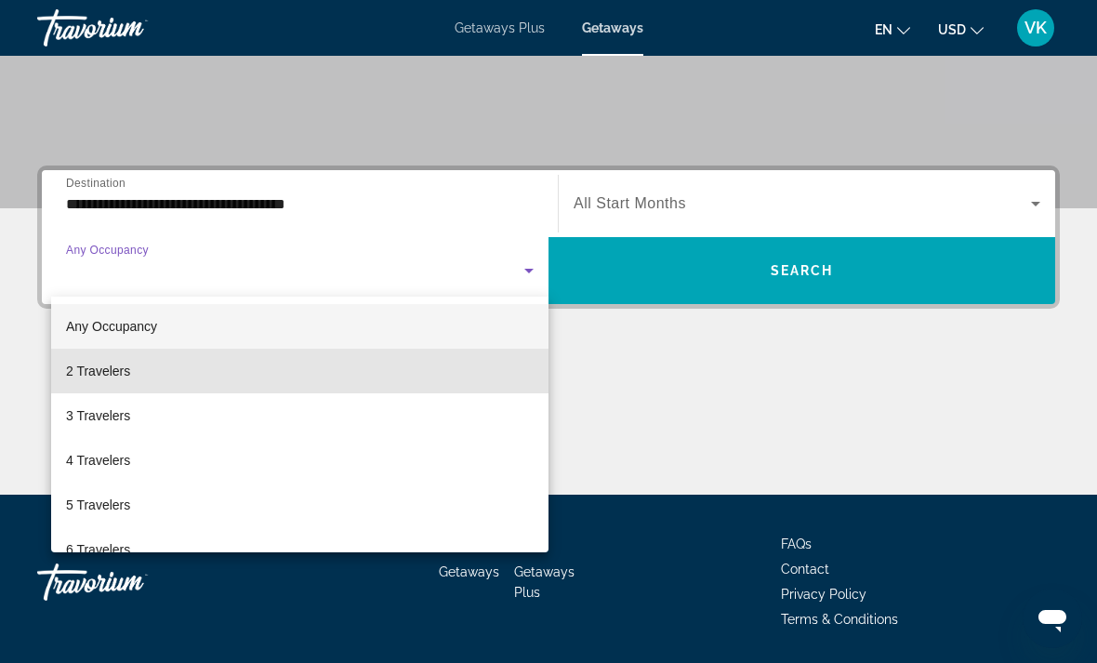
click at [128, 371] on span "2 Travelers" at bounding box center [98, 371] width 64 height 22
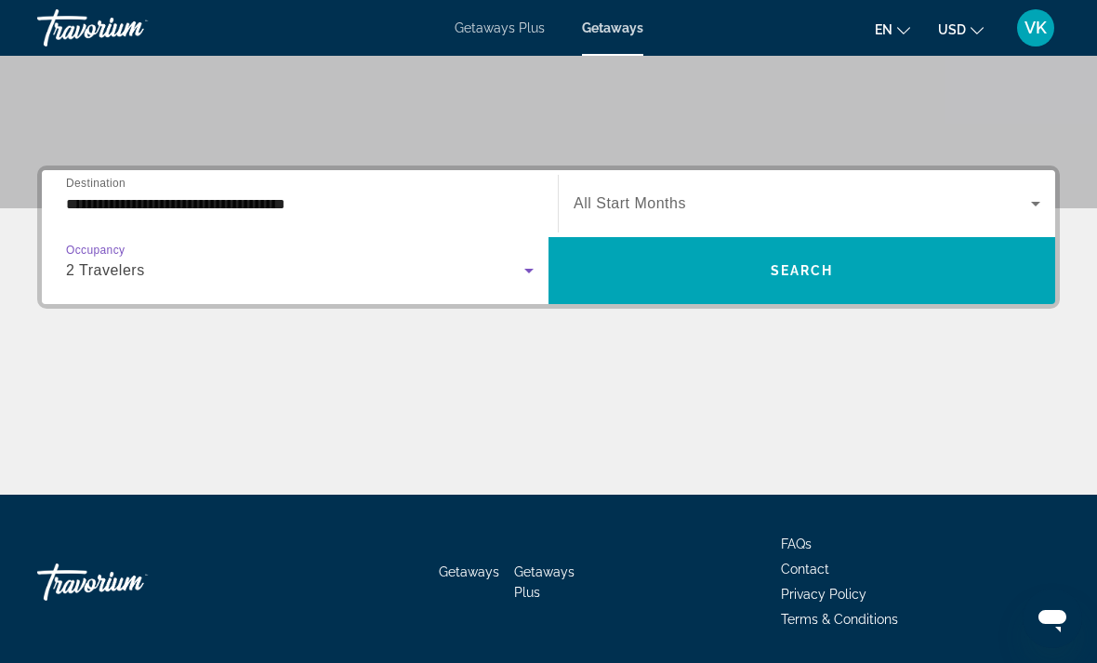
click at [158, 210] on input "**********" at bounding box center [300, 204] width 468 height 22
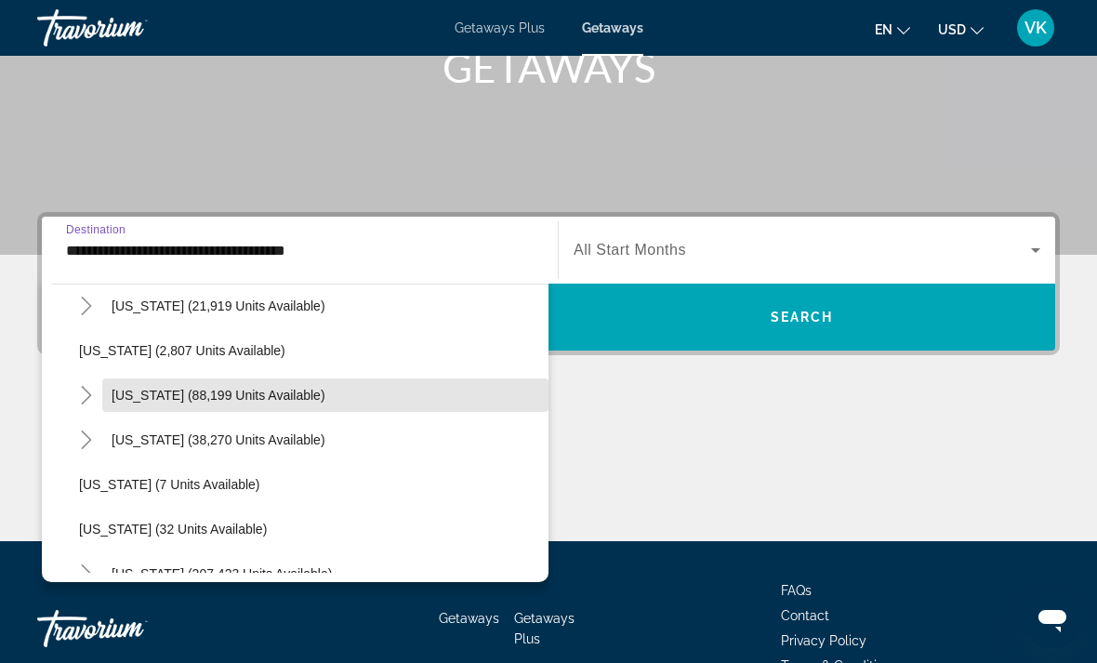
scroll to position [102, 0]
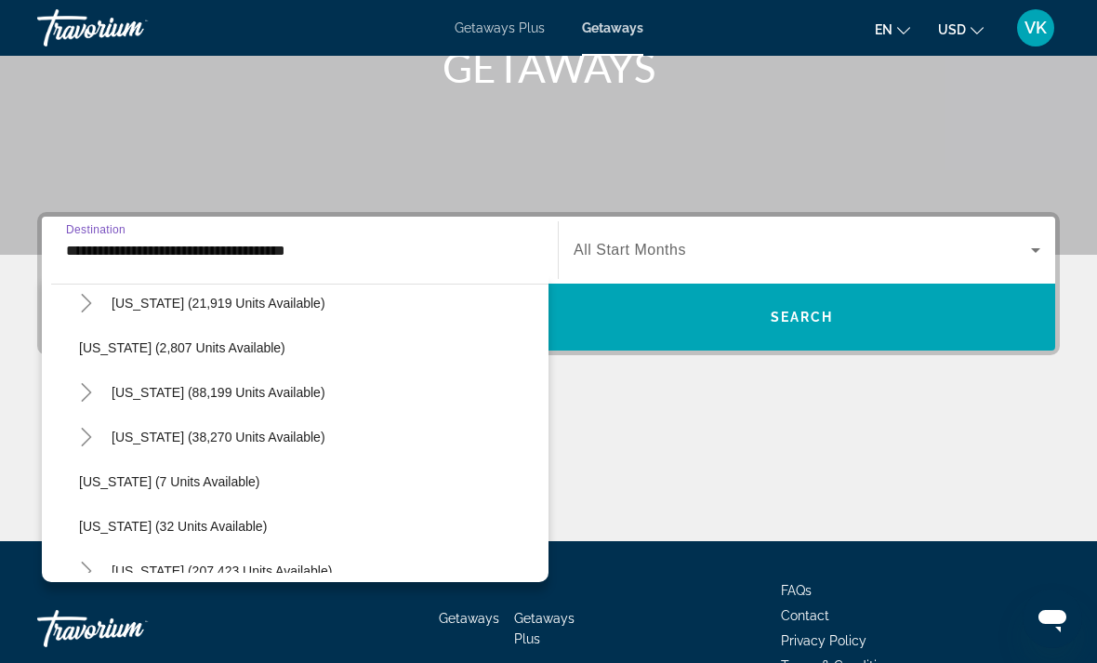
click at [175, 440] on span "Colorado (38,270 units available)" at bounding box center [219, 436] width 214 height 15
type input "**********"
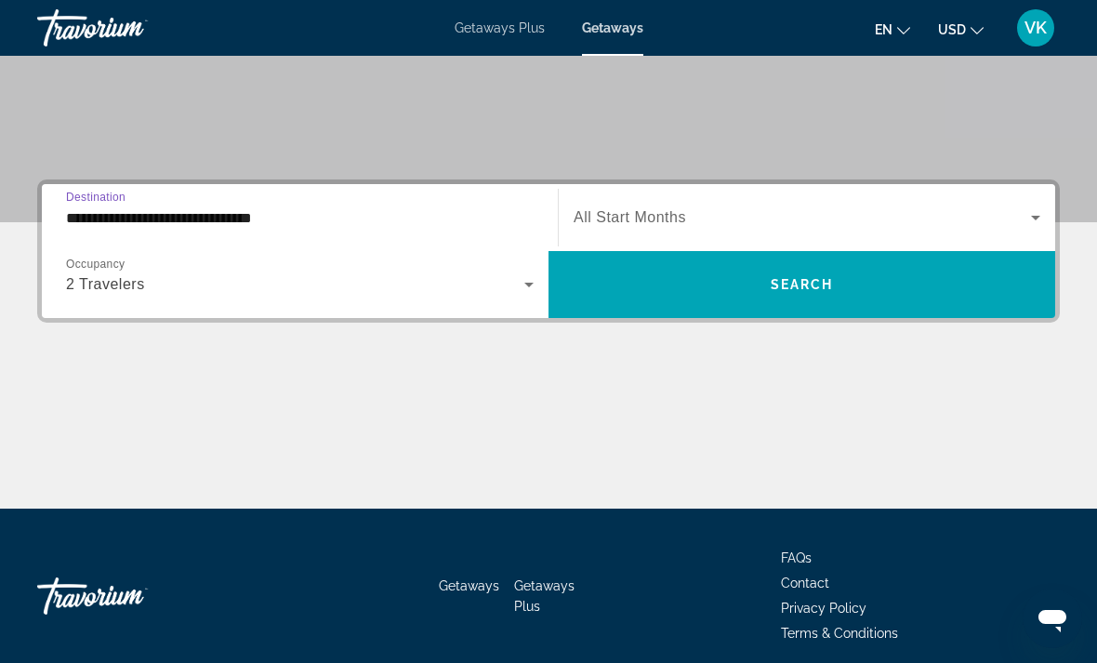
scroll to position [349, 0]
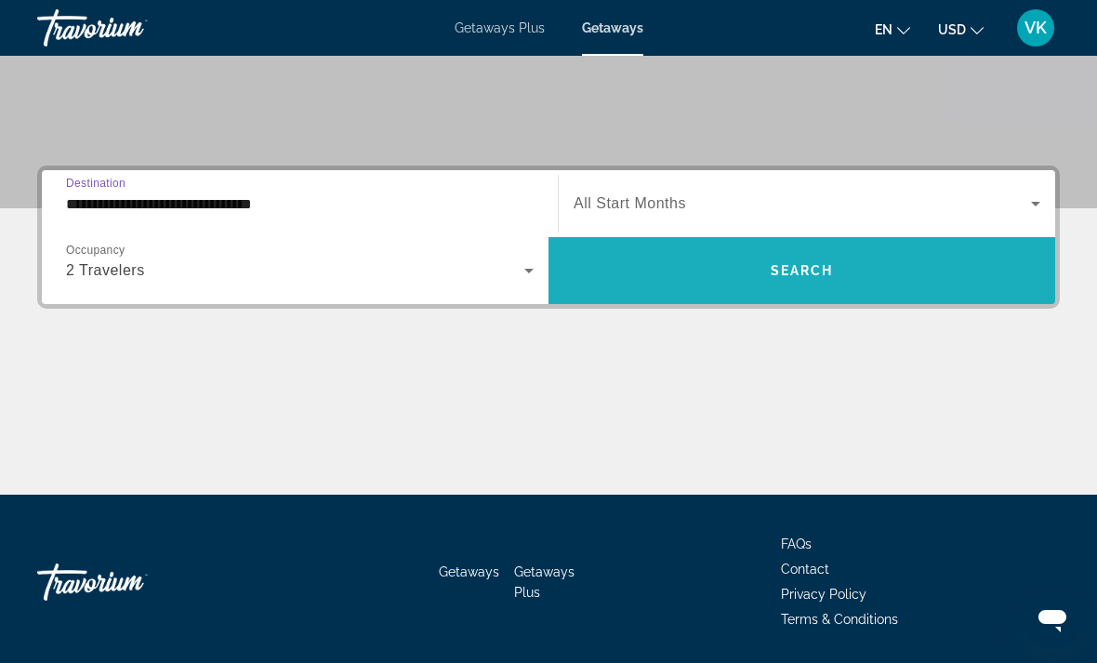
click at [801, 276] on span "Search" at bounding box center [802, 270] width 63 height 15
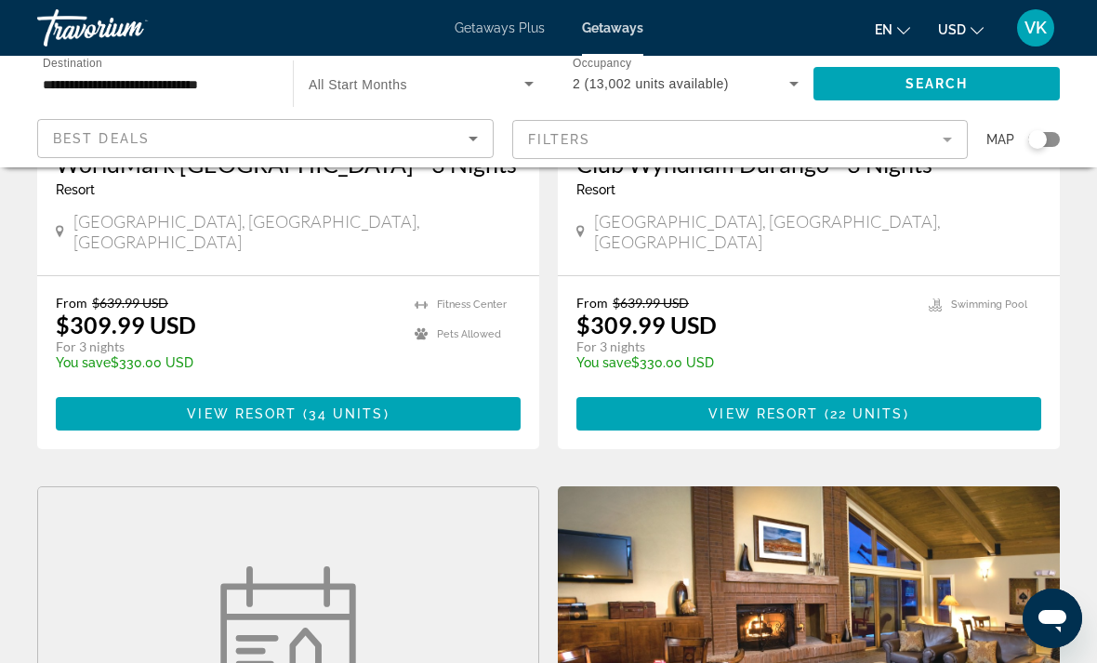
scroll to position [1733, 0]
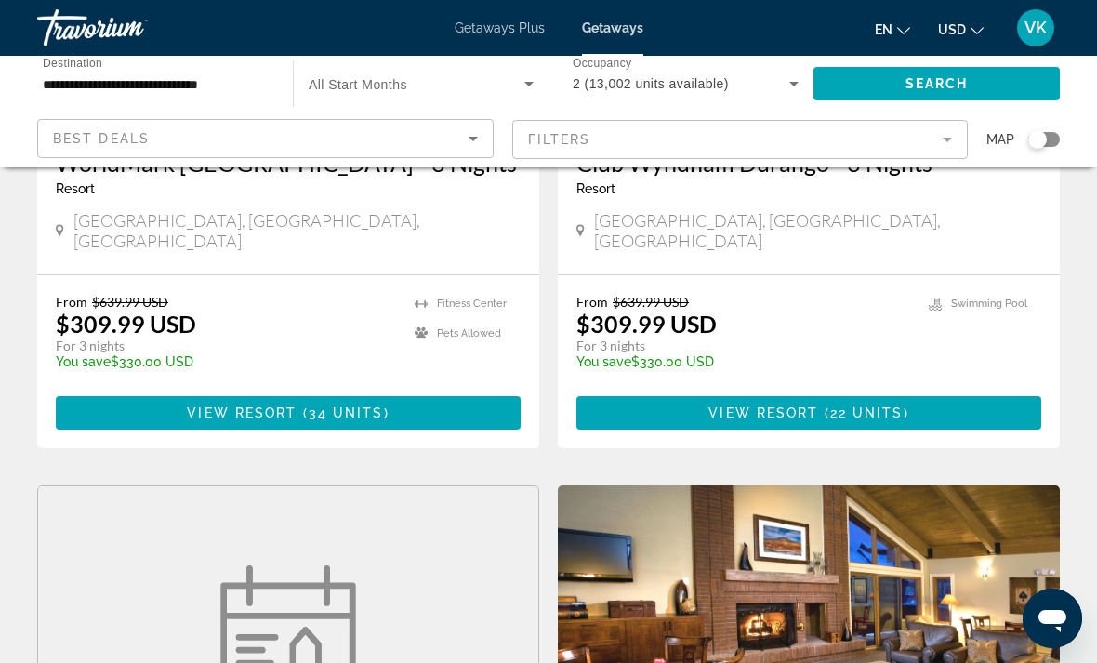
click at [567, 141] on mat-form-field "Filters" at bounding box center [740, 139] width 456 height 39
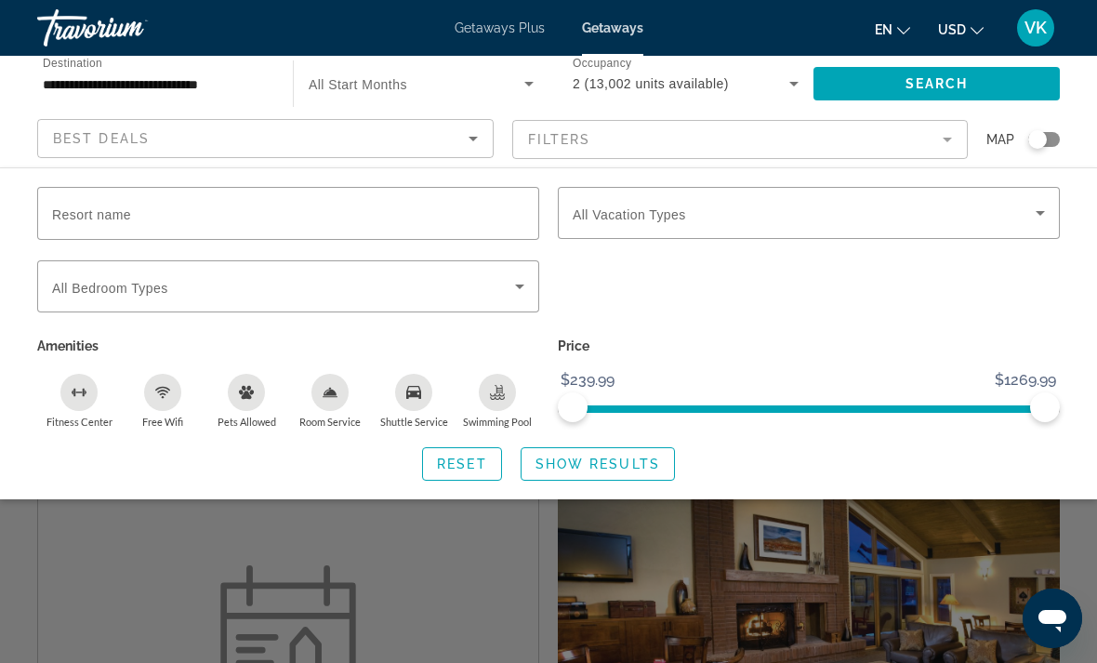
click at [929, 83] on span "Search" at bounding box center [936, 83] width 63 height 15
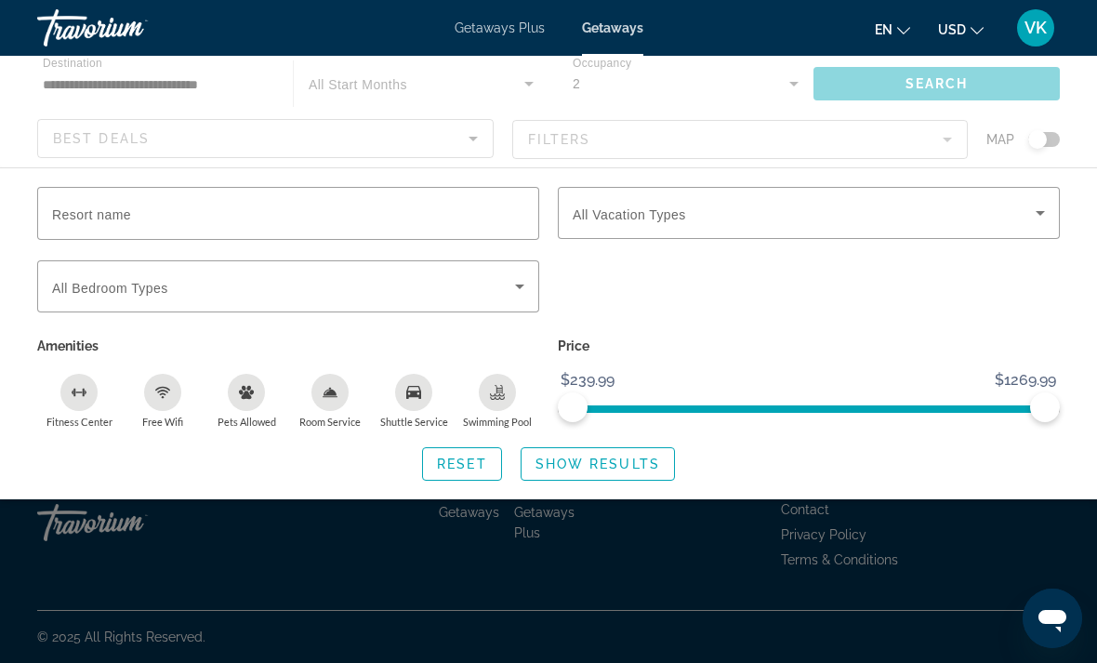
scroll to position [59, 0]
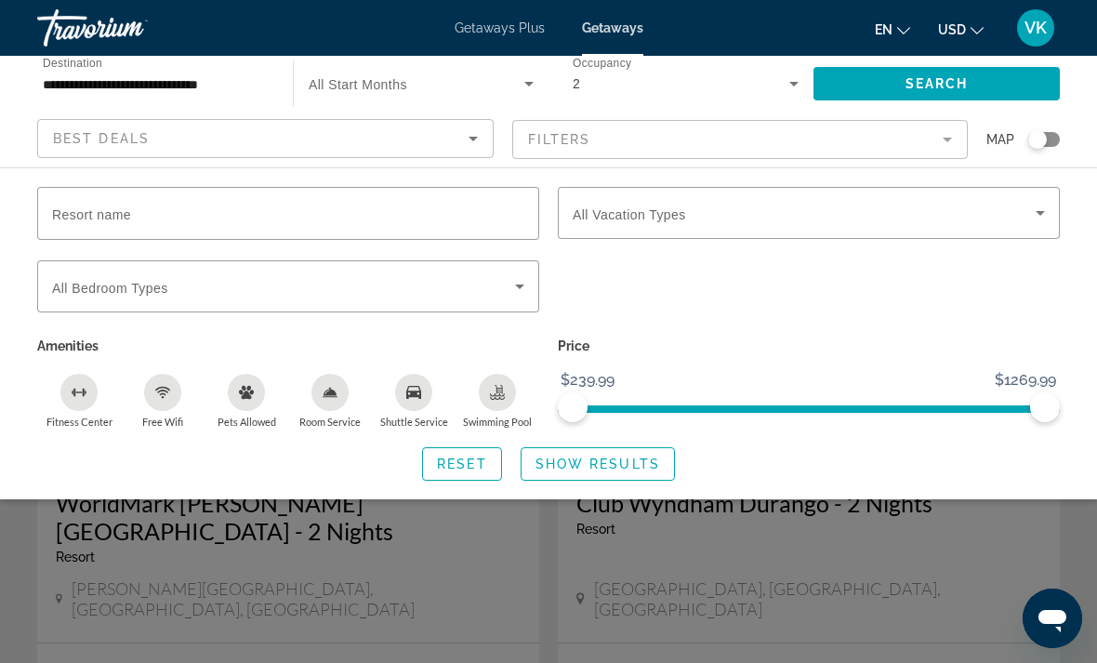
click at [115, 573] on div "Search widget" at bounding box center [548, 471] width 1097 height 384
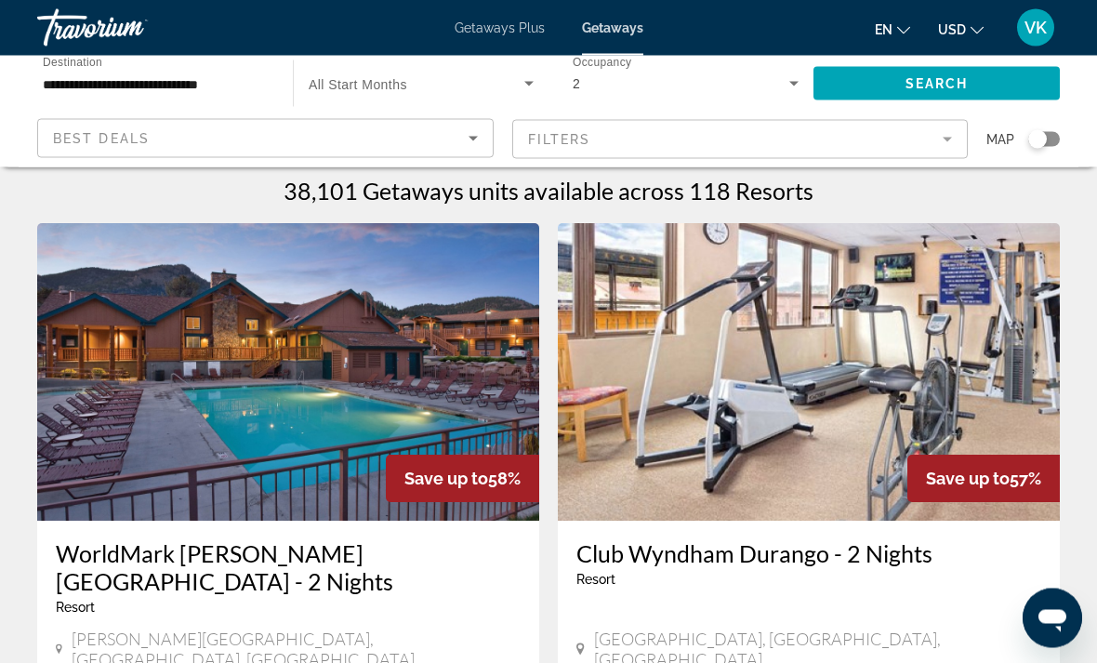
scroll to position [0, 0]
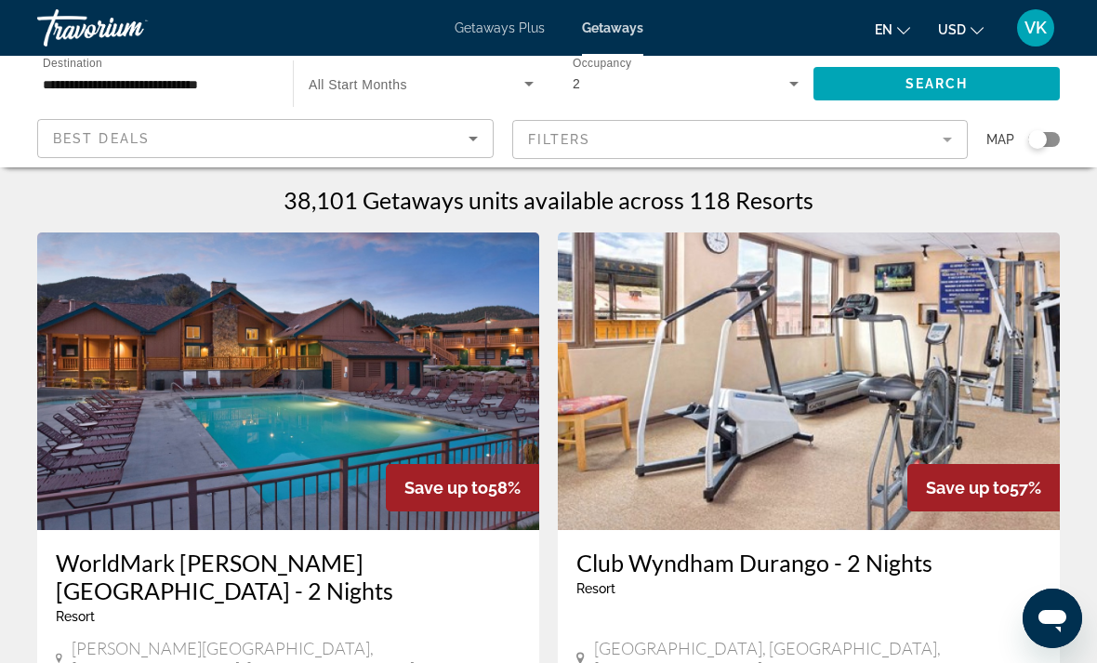
click at [1061, 128] on app-map-search-filters "Best Deals Filters Map" at bounding box center [549, 140] width 1060 height 56
click at [1064, 138] on app-map-search-filters "Best Deals Filters Map" at bounding box center [549, 140] width 1060 height 56
click at [1047, 134] on div "Search widget" at bounding box center [1044, 139] width 32 height 15
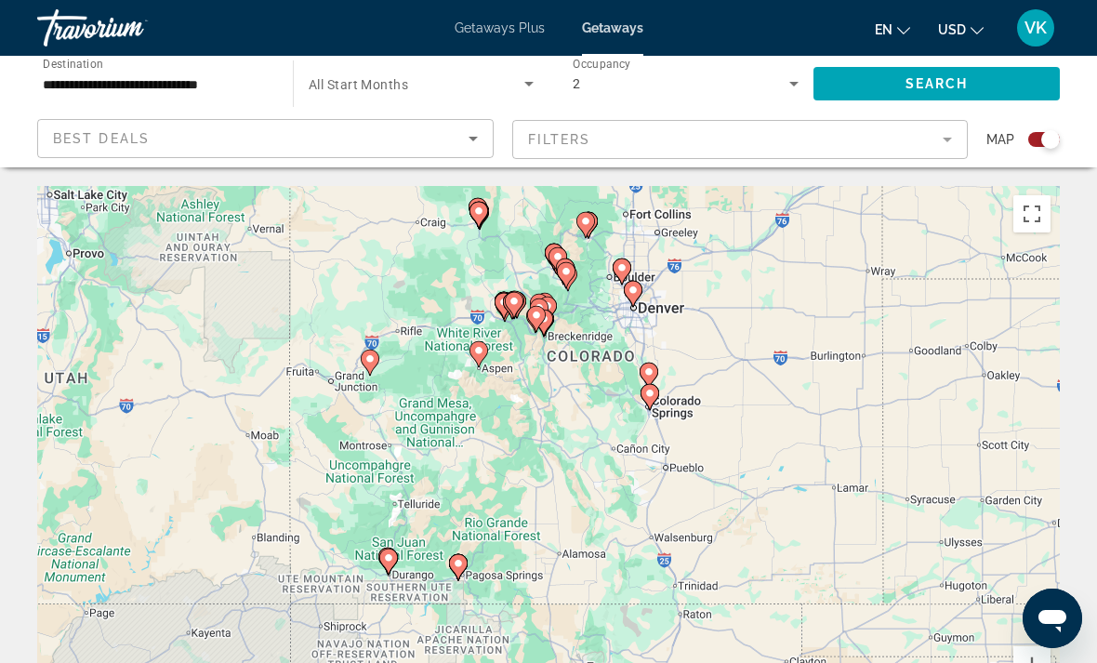
click at [470, 348] on icon "Main content" at bounding box center [478, 354] width 19 height 26
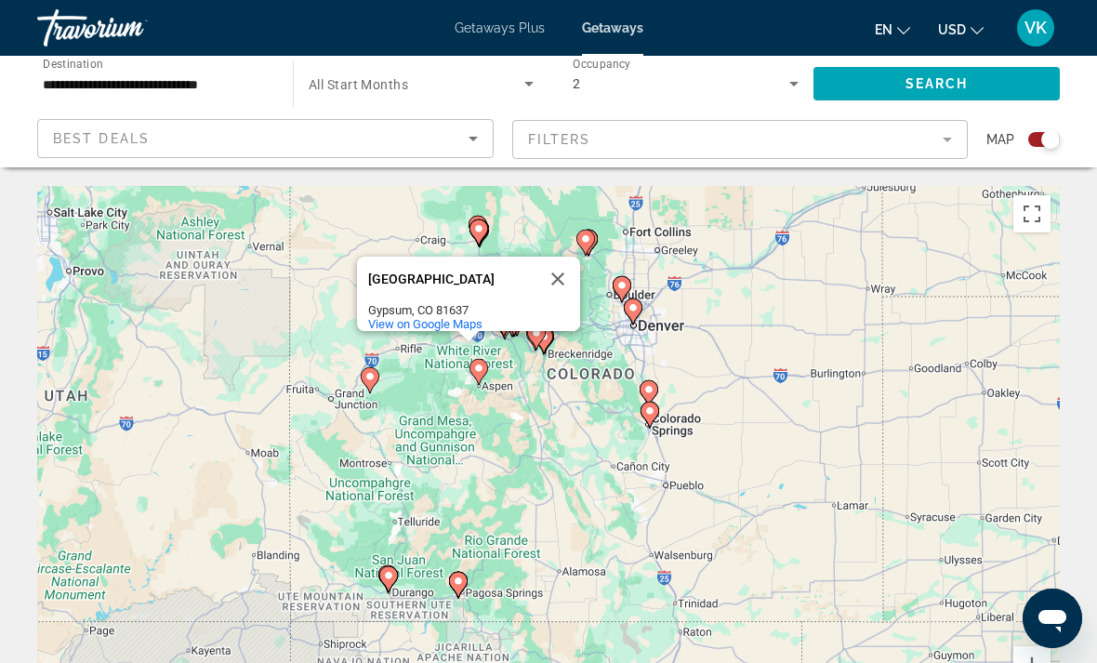
click at [470, 317] on span "View on Google Maps" at bounding box center [425, 324] width 114 height 14
click at [496, 276] on div "White River National Forest" at bounding box center [451, 279] width 167 height 14
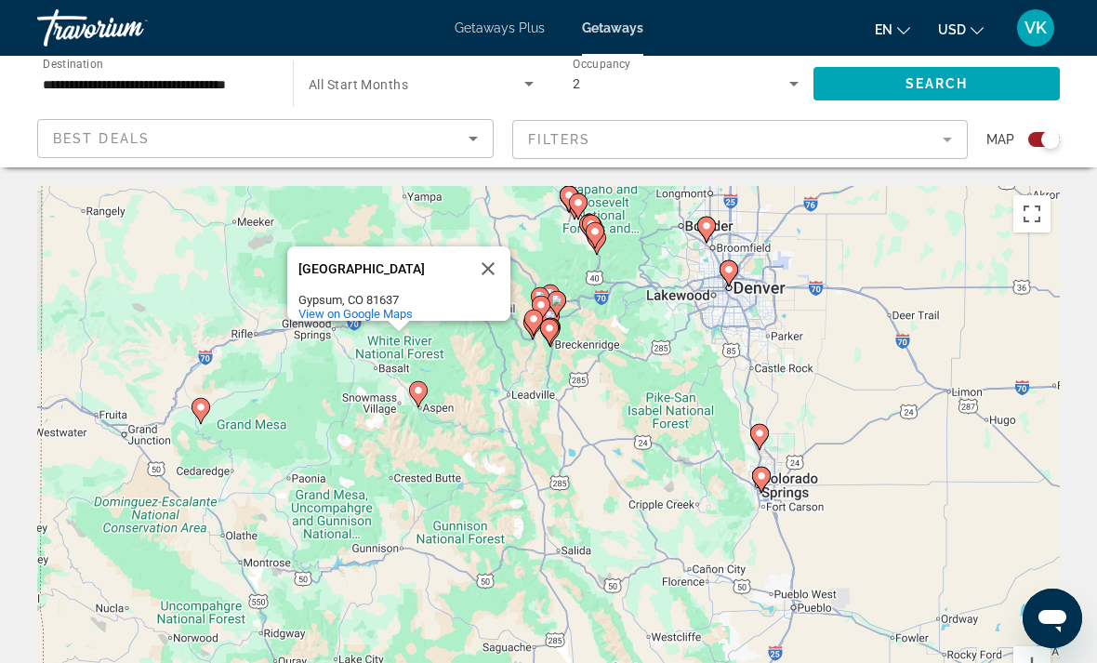
click at [419, 385] on image "Main content" at bounding box center [418, 390] width 11 height 11
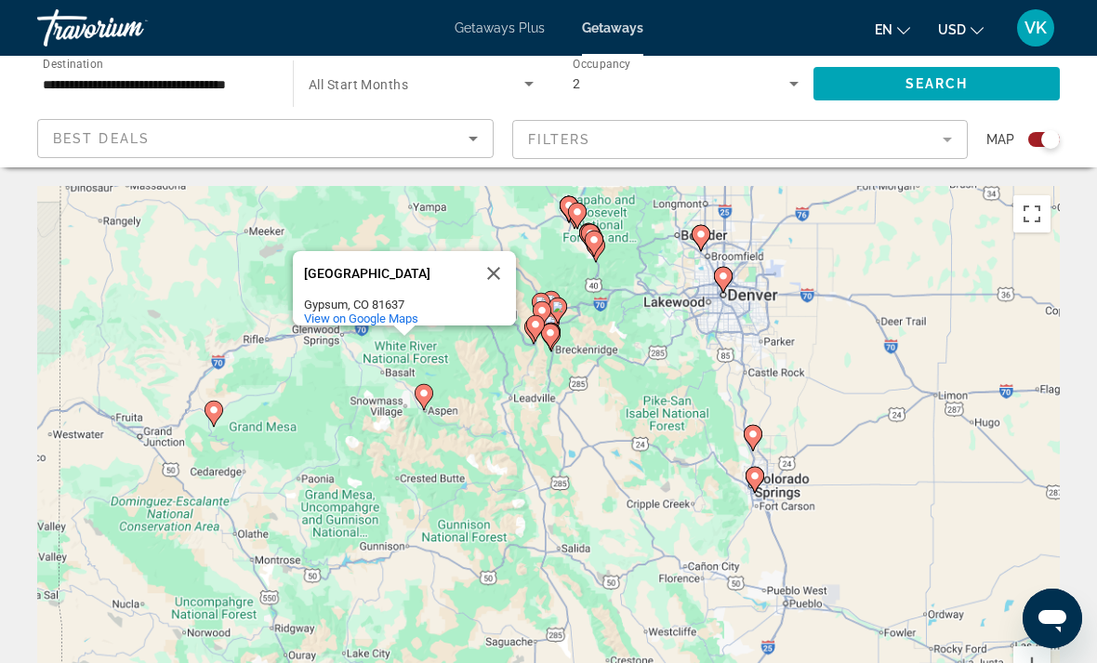
scroll to position [81, 0]
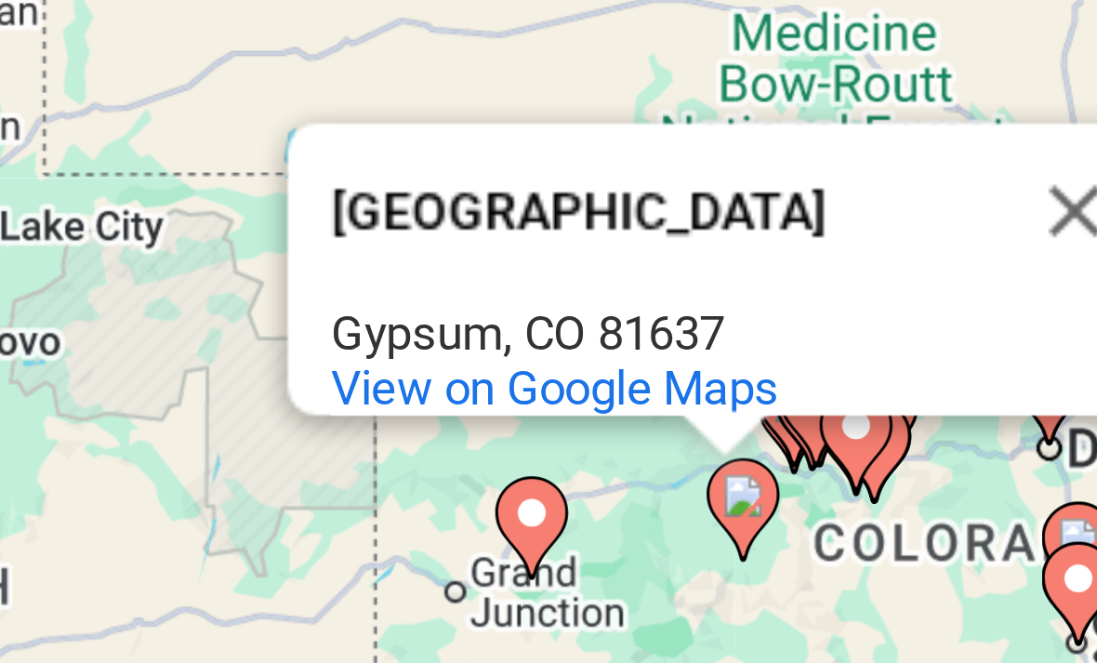
click at [665, 306] on button "Close" at bounding box center [687, 328] width 45 height 45
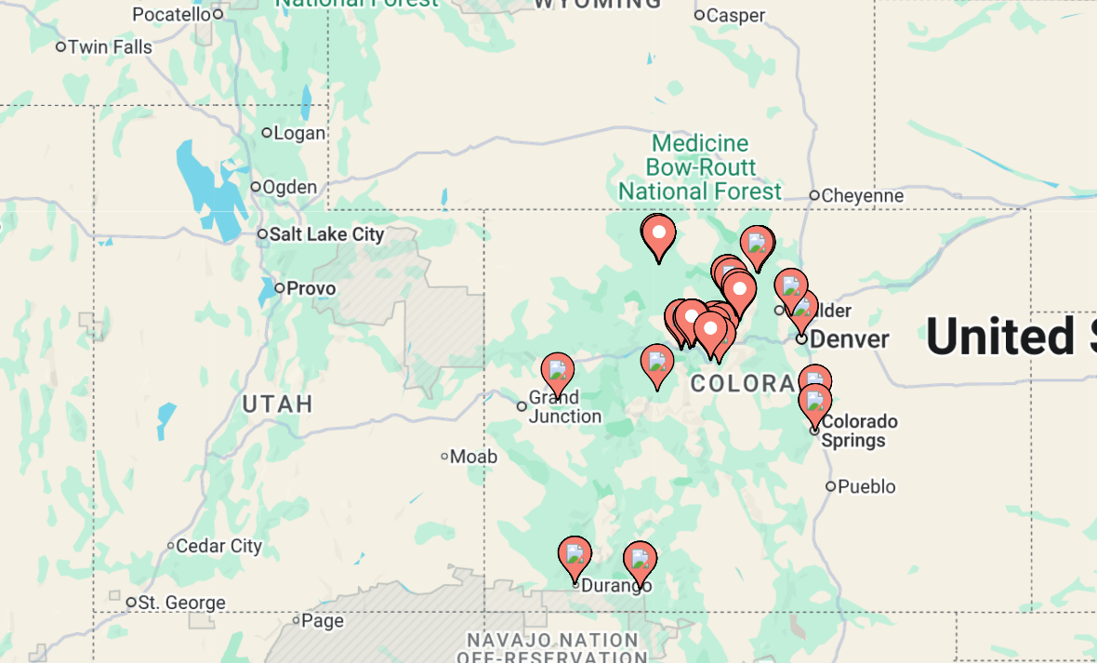
click at [594, 391] on image "Main content" at bounding box center [599, 396] width 11 height 11
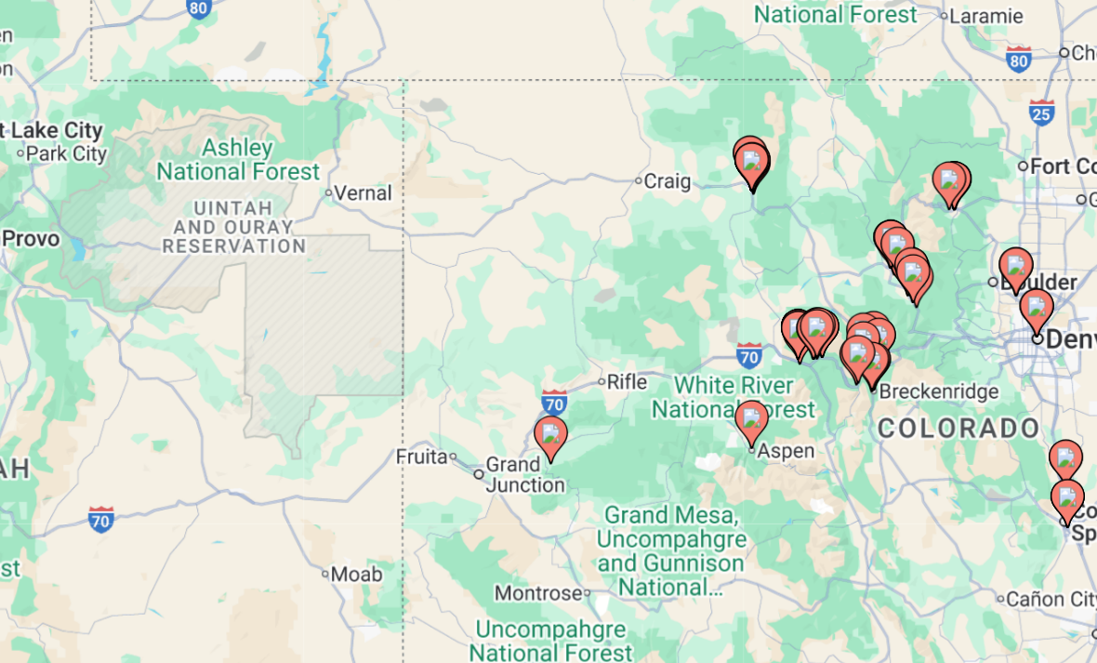
type input "**********"
click at [642, 419] on icon "Main content" at bounding box center [650, 431] width 17 height 24
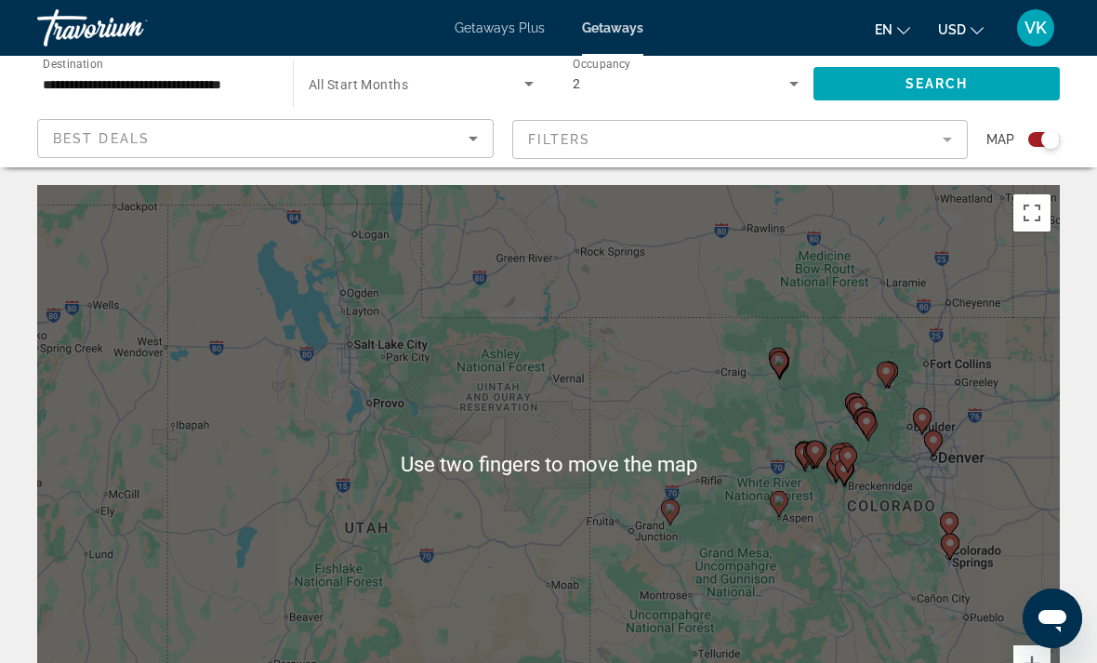
scroll to position [0, 0]
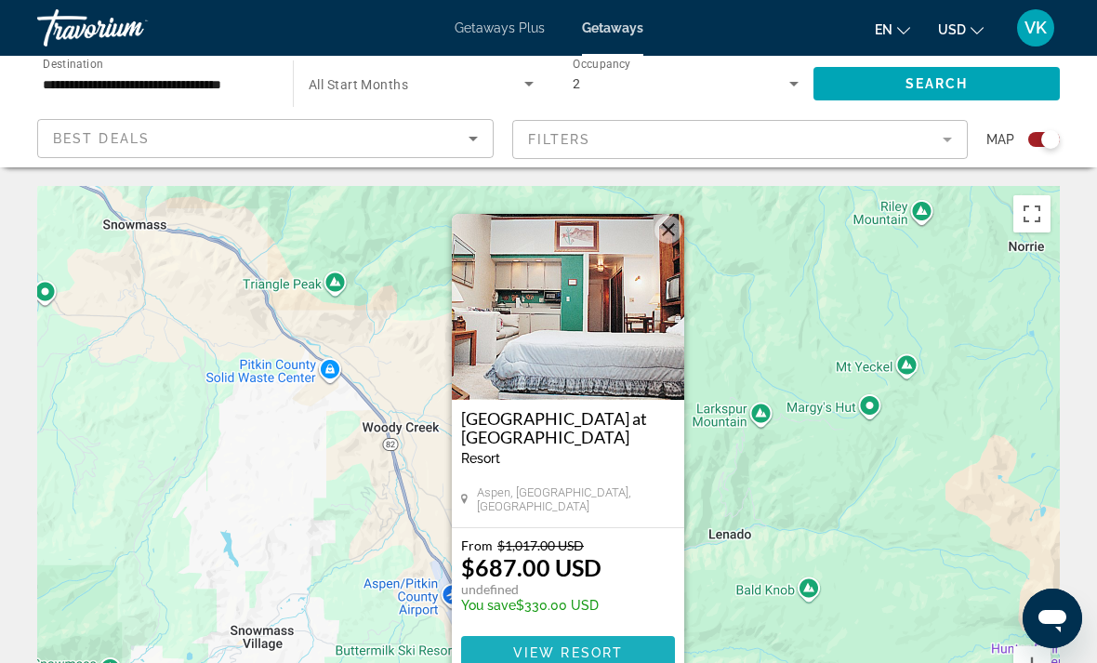
click at [615, 645] on span "View Resort" at bounding box center [568, 652] width 110 height 15
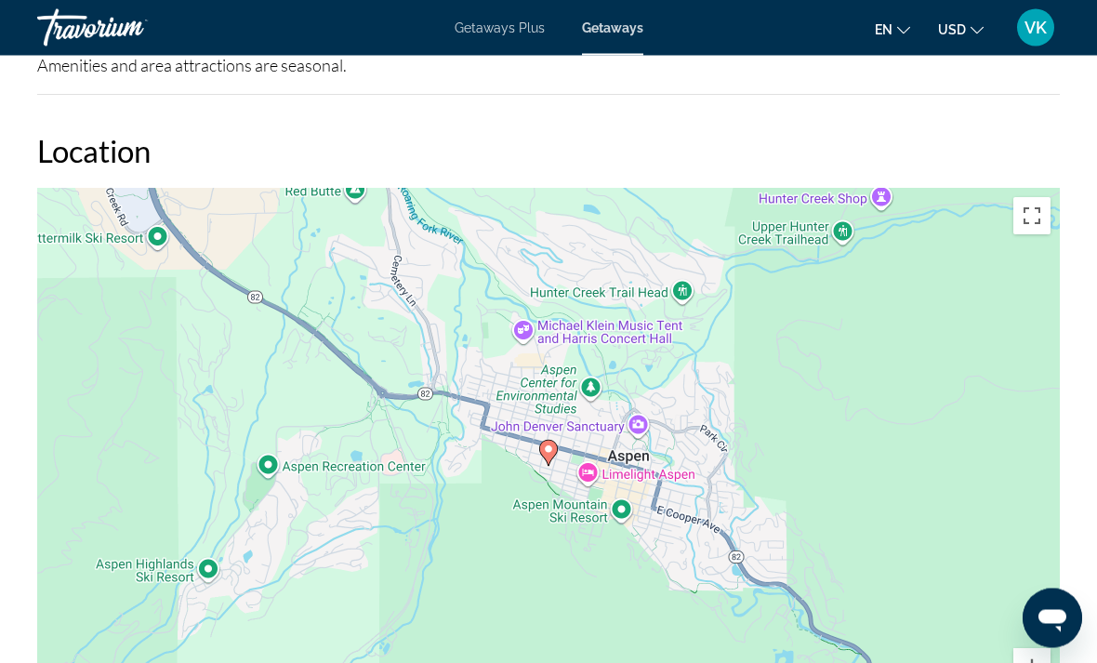
scroll to position [2498, 0]
